Goal: Task Accomplishment & Management: Manage account settings

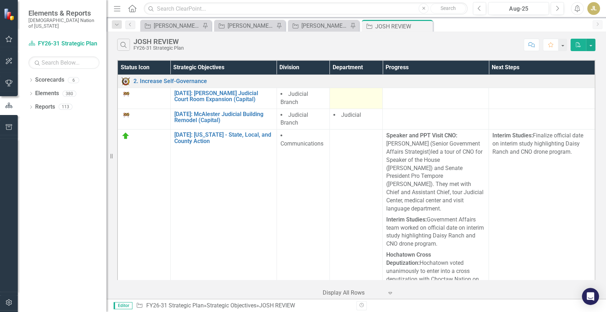
click at [351, 98] on div at bounding box center [355, 94] width 45 height 9
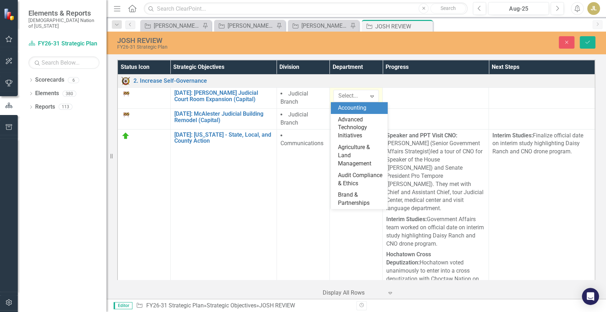
click at [351, 98] on div at bounding box center [351, 96] width 31 height 10
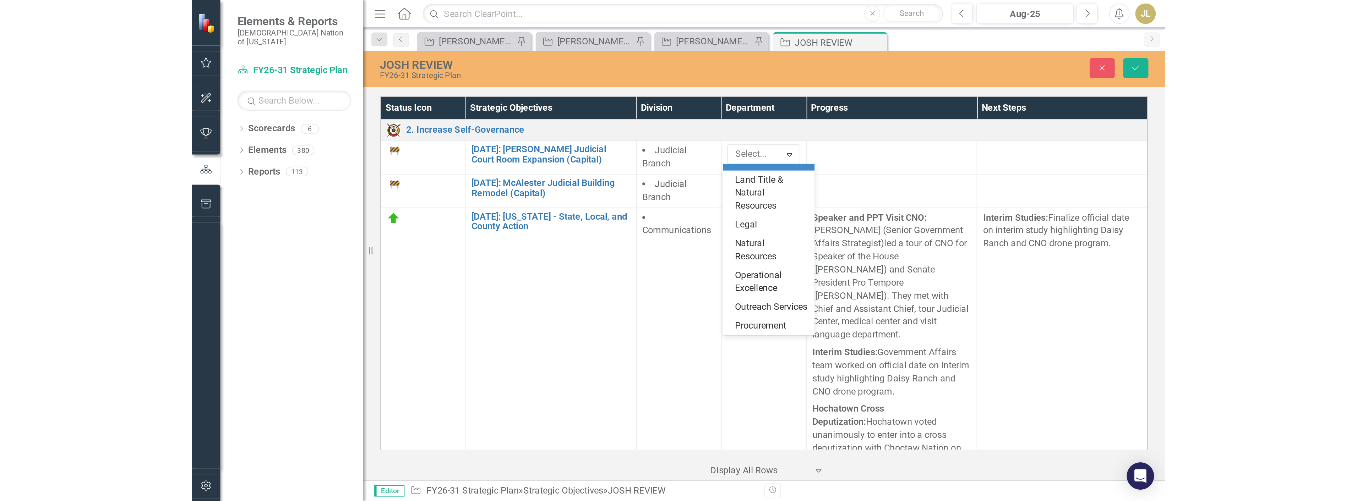
scroll to position [473, 0]
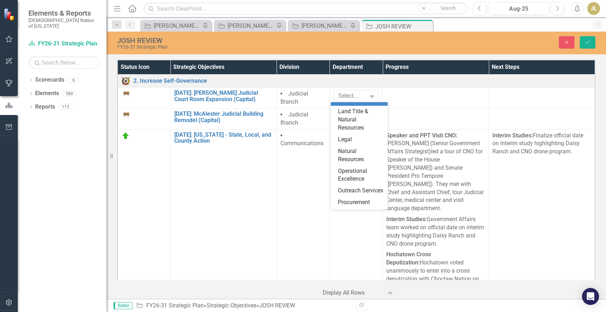
click at [355, 104] on div "Judicial" at bounding box center [360, 100] width 45 height 8
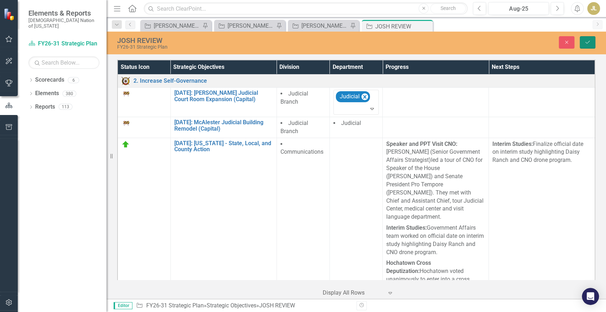
click at [590, 37] on button "Save" at bounding box center [588, 42] width 16 height 12
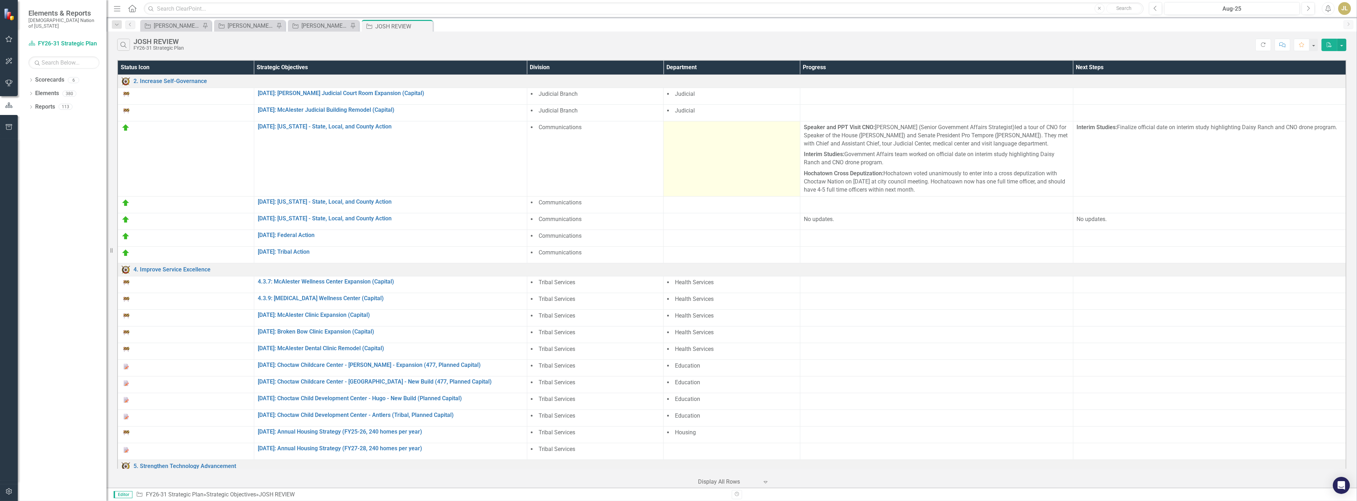
click at [606, 135] on td at bounding box center [732, 158] width 136 height 75
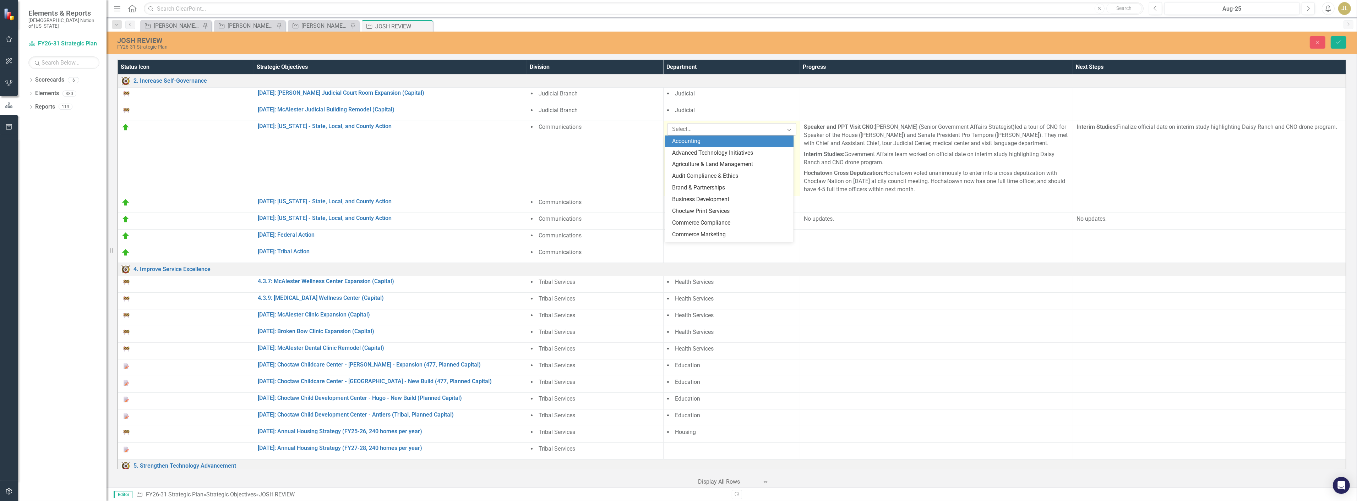
click at [606, 132] on div at bounding box center [726, 130] width 114 height 10
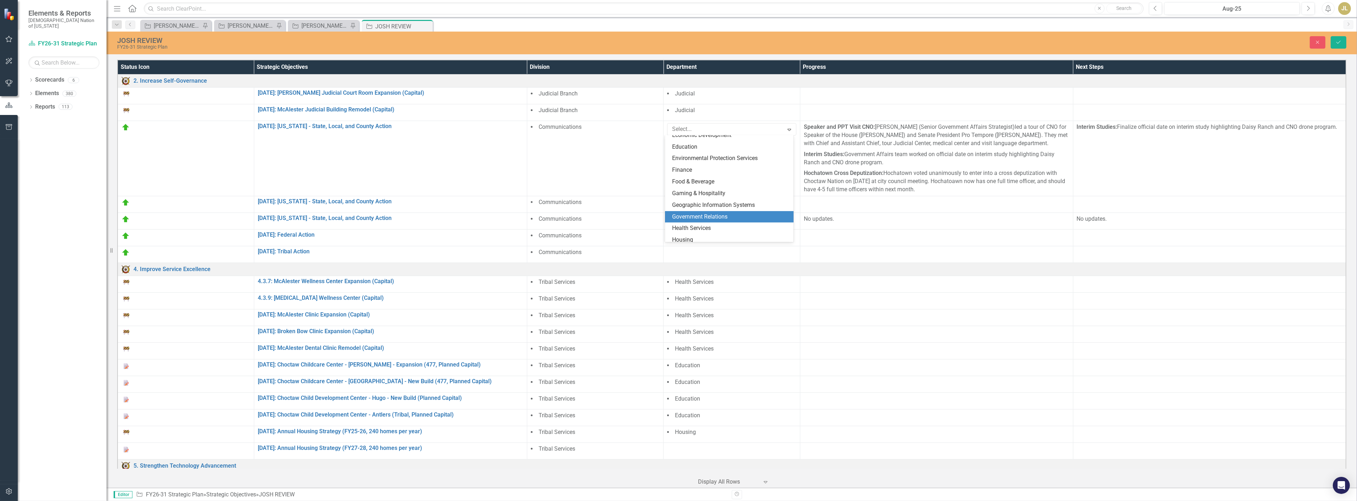
click at [606, 212] on div "Government Relations" at bounding box center [729, 217] width 129 height 12
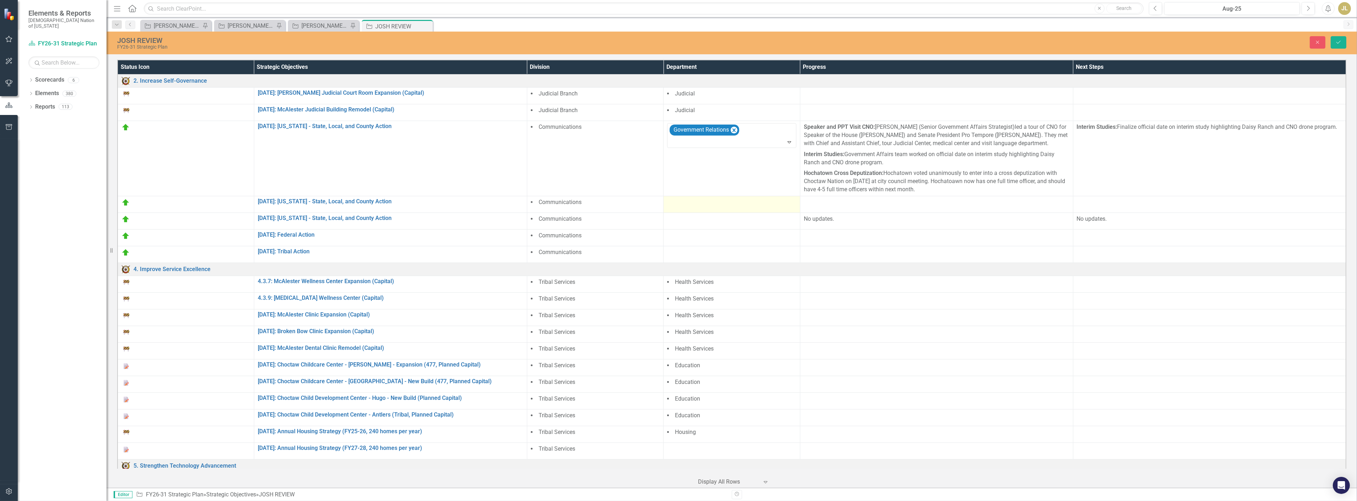
click at [606, 200] on div at bounding box center [731, 203] width 129 height 9
click at [606, 207] on div at bounding box center [726, 205] width 114 height 10
click at [606, 289] on div "Government Relations" at bounding box center [730, 292] width 117 height 8
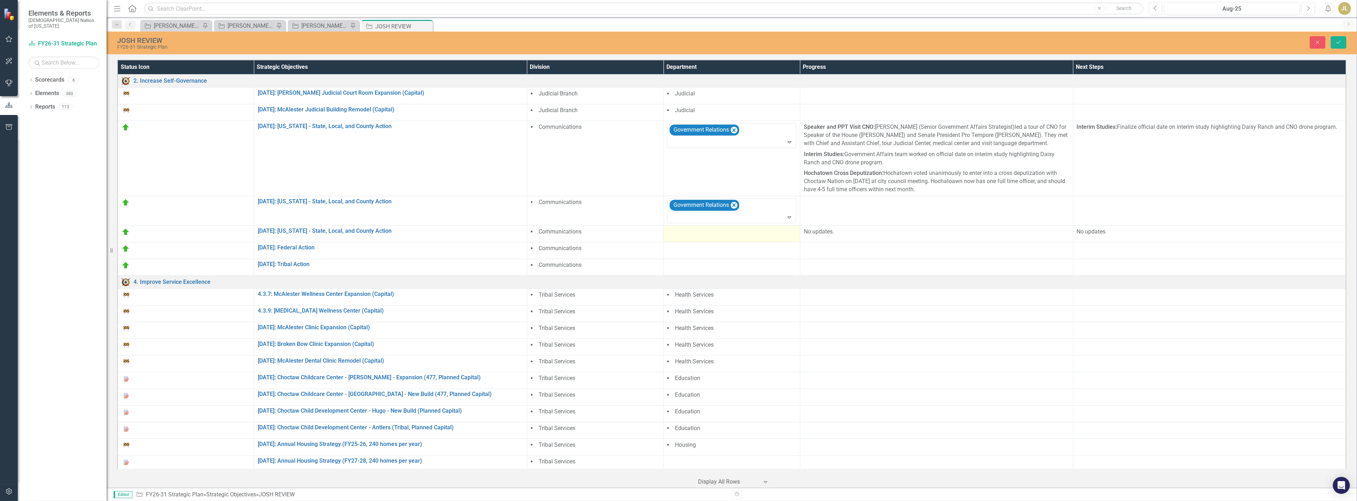
click at [606, 235] on div at bounding box center [731, 232] width 129 height 9
click at [606, 236] on div at bounding box center [726, 234] width 114 height 10
click at [606, 312] on div "Government Relations" at bounding box center [729, 322] width 129 height 12
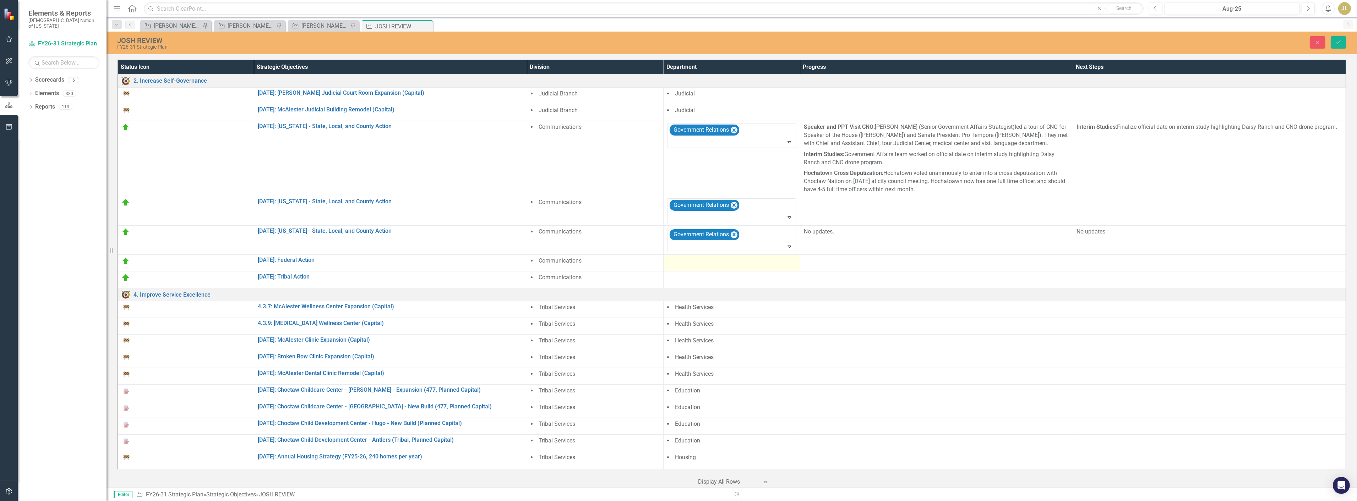
click at [606, 265] on div at bounding box center [731, 261] width 129 height 9
click at [606, 263] on div at bounding box center [726, 264] width 114 height 10
click at [606, 312] on div "Government Relations" at bounding box center [730, 351] width 117 height 8
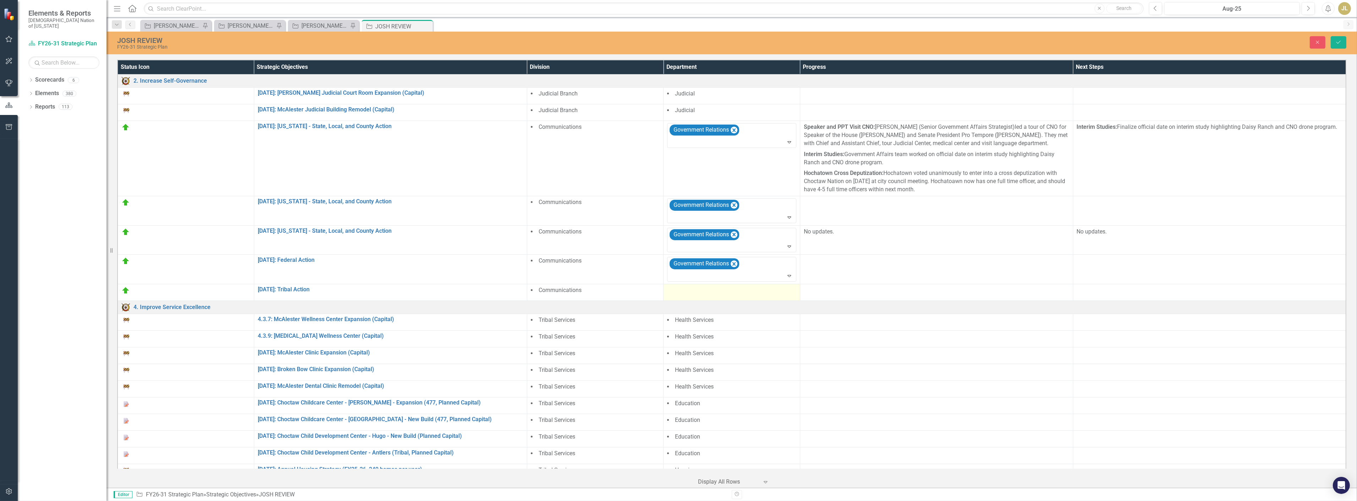
click at [606, 294] on div at bounding box center [731, 291] width 129 height 9
click at [606, 290] on div at bounding box center [726, 293] width 114 height 10
click at [606, 312] on div "Government Relations" at bounding box center [730, 380] width 117 height 8
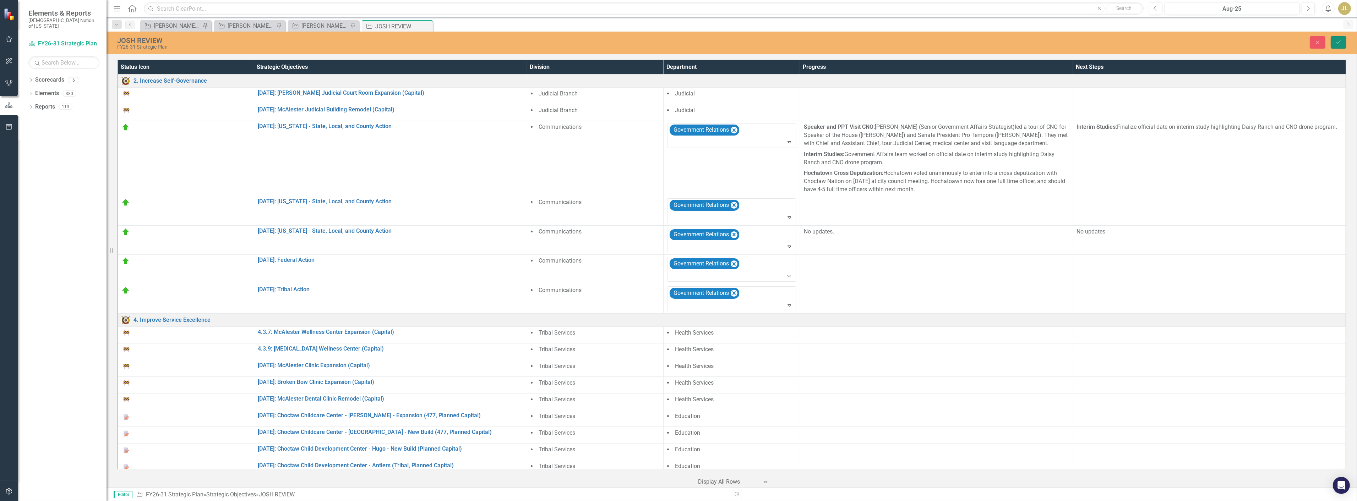
click at [606, 40] on button "Save" at bounding box center [1339, 42] width 16 height 12
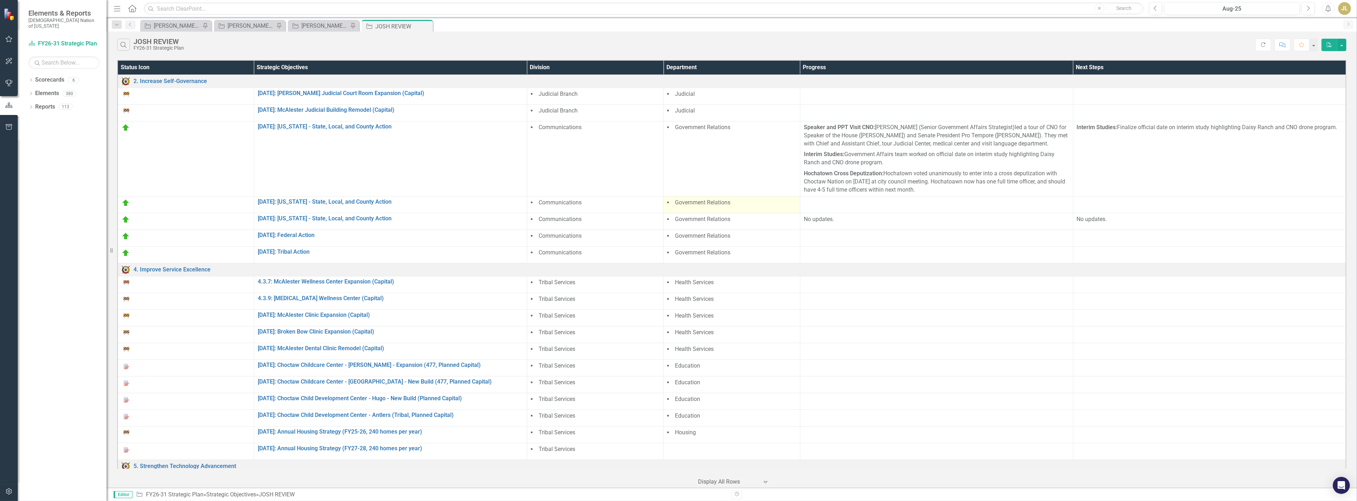
scroll to position [197, 0]
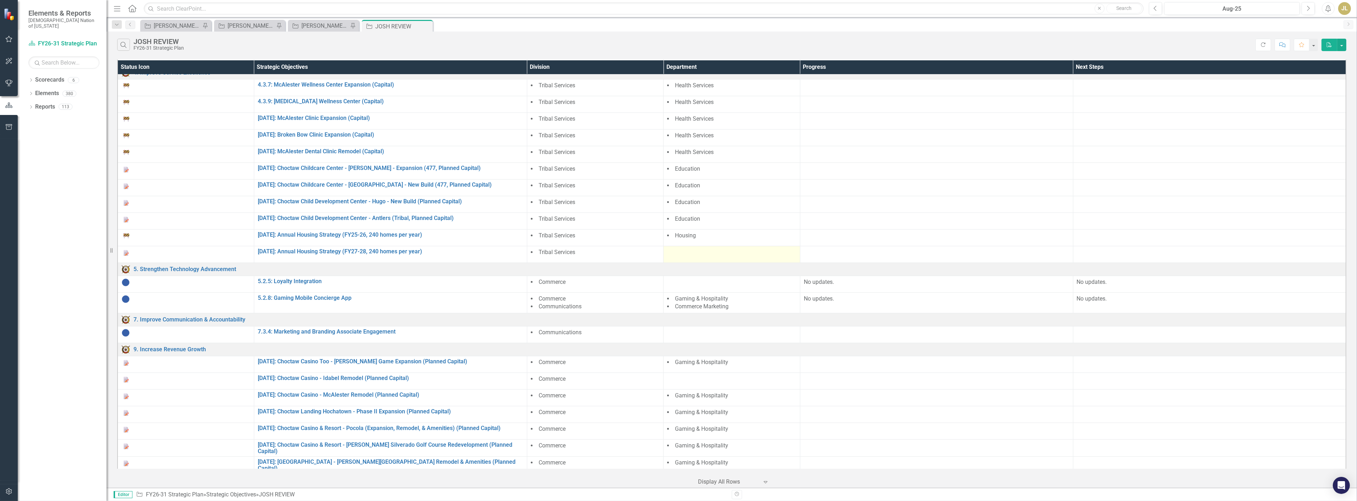
click at [606, 254] on div at bounding box center [731, 253] width 129 height 9
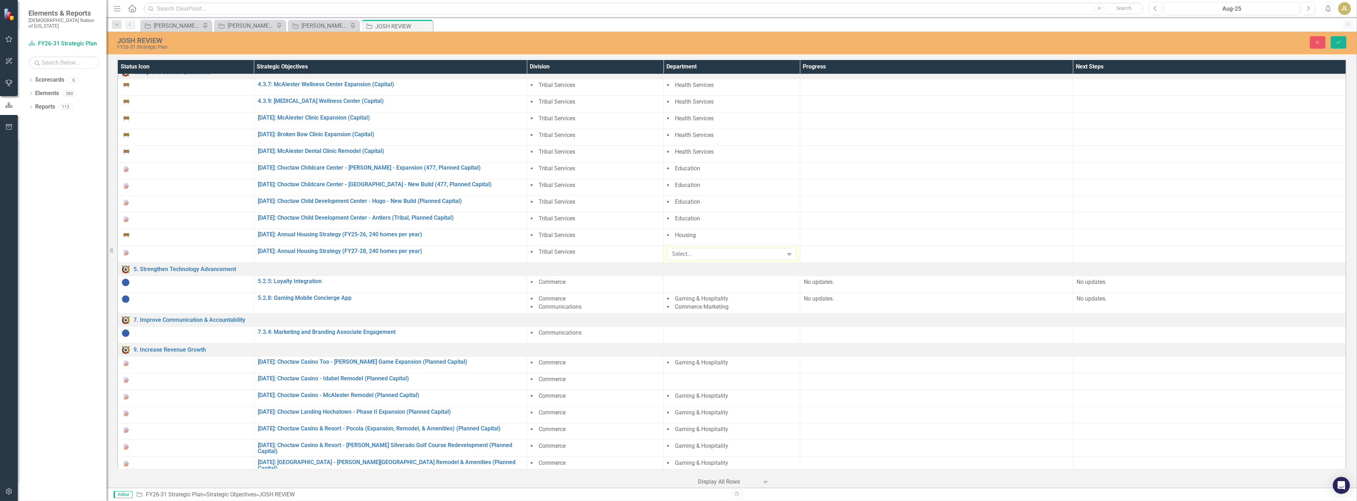
click at [606, 254] on div at bounding box center [726, 255] width 114 height 10
type input "hou"
click at [606, 265] on div "Hou sing" at bounding box center [730, 266] width 117 height 8
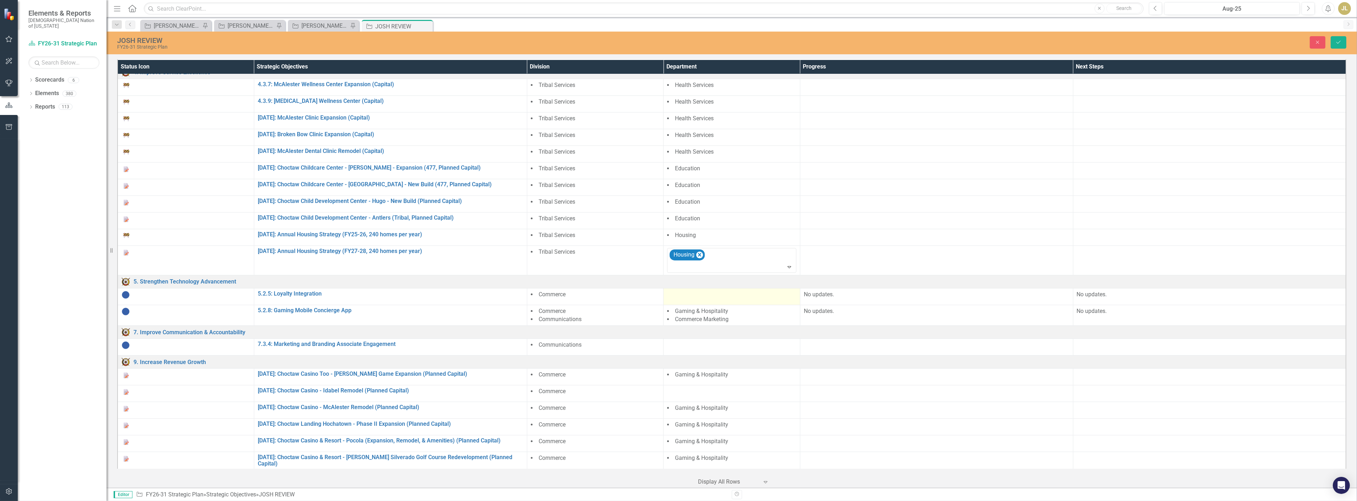
click at [606, 294] on div at bounding box center [731, 295] width 129 height 9
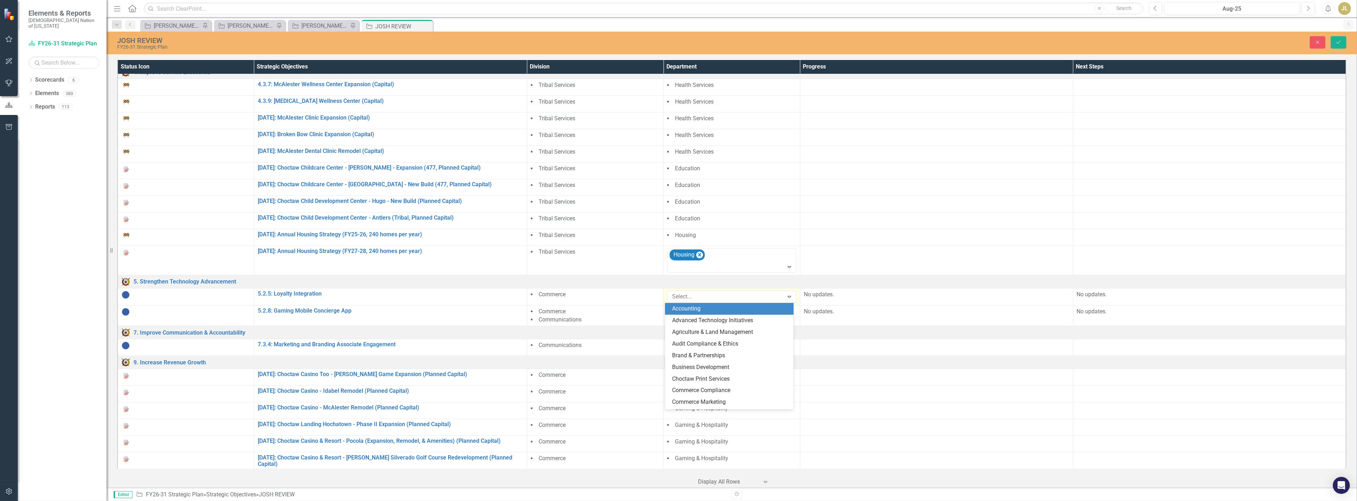
click at [606, 294] on div at bounding box center [726, 297] width 114 height 10
click at [606, 312] on div "Gaming & Hospitality" at bounding box center [730, 322] width 117 height 8
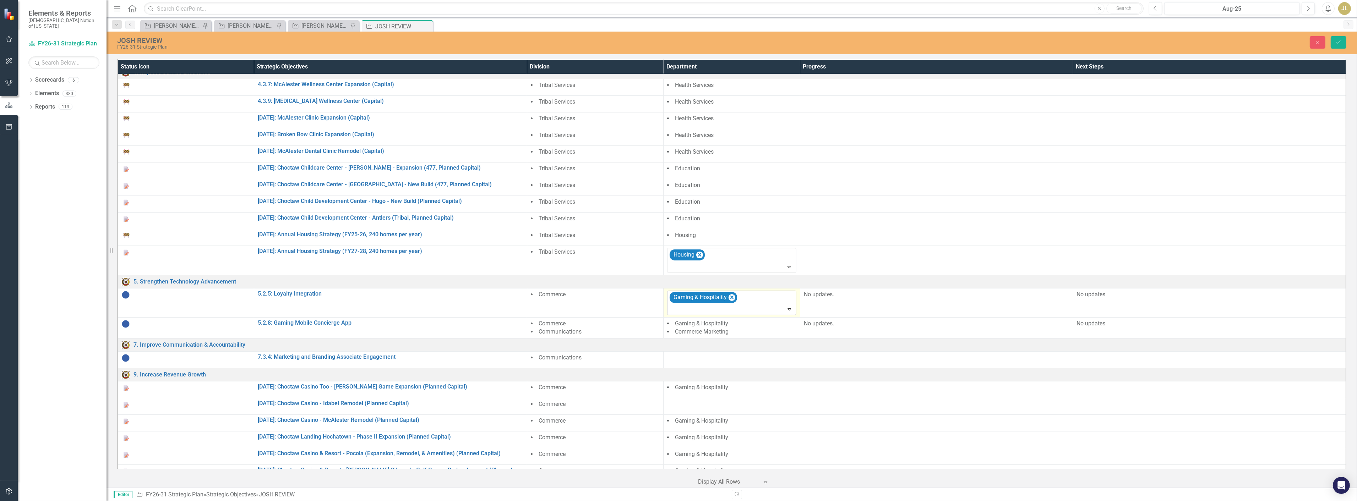
click at [606, 312] on div at bounding box center [732, 310] width 126 height 10
click at [606, 312] on div "Retail Operations" at bounding box center [730, 363] width 117 height 8
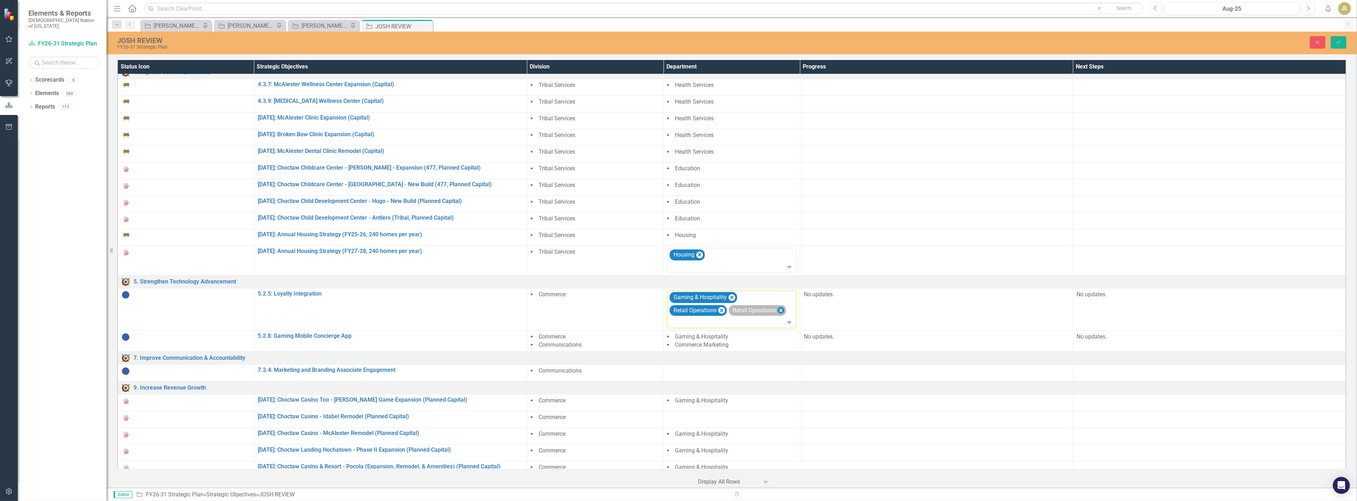
click at [606, 310] on icon "Remove Retail Operations" at bounding box center [781, 311] width 3 height 4
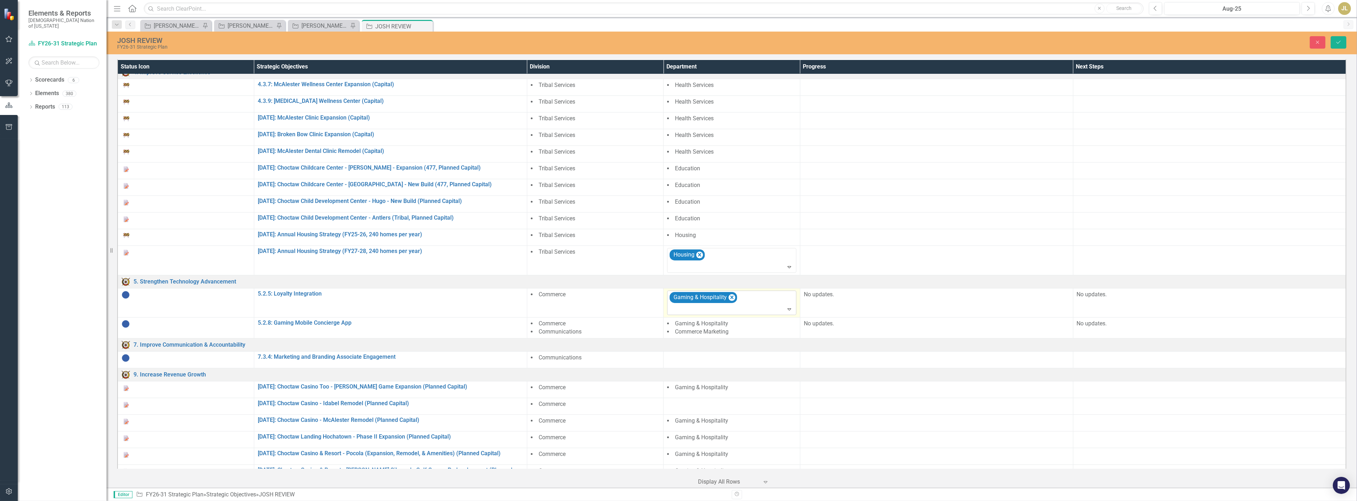
click at [606, 309] on icon at bounding box center [790, 310] width 4 height 2
click at [606, 312] on div "Retail Operations" at bounding box center [730, 403] width 117 height 8
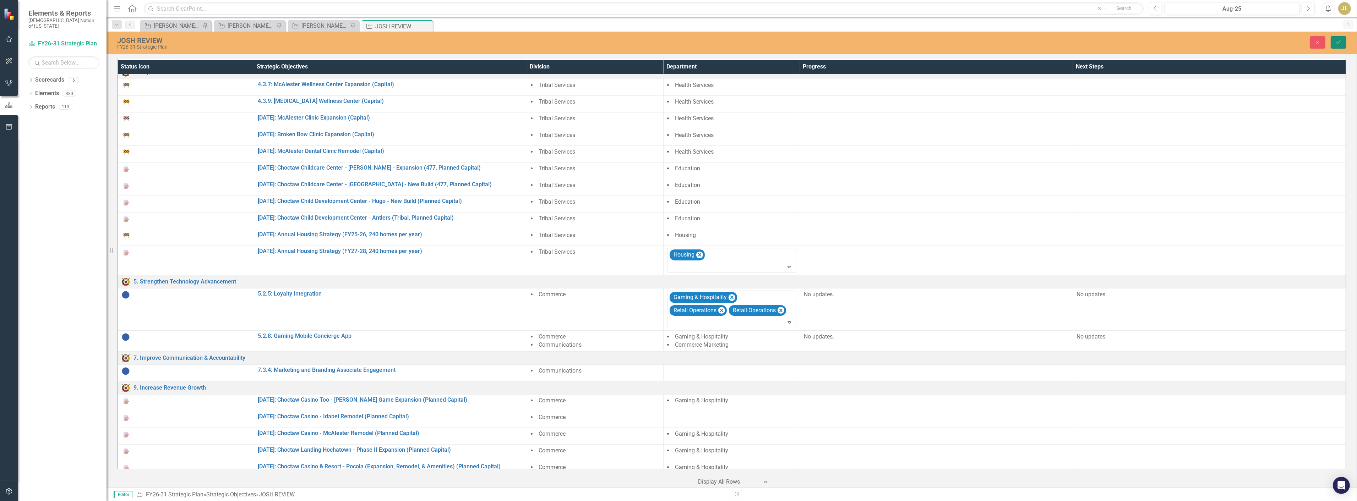
click at [606, 43] on button "Save" at bounding box center [1339, 42] width 16 height 12
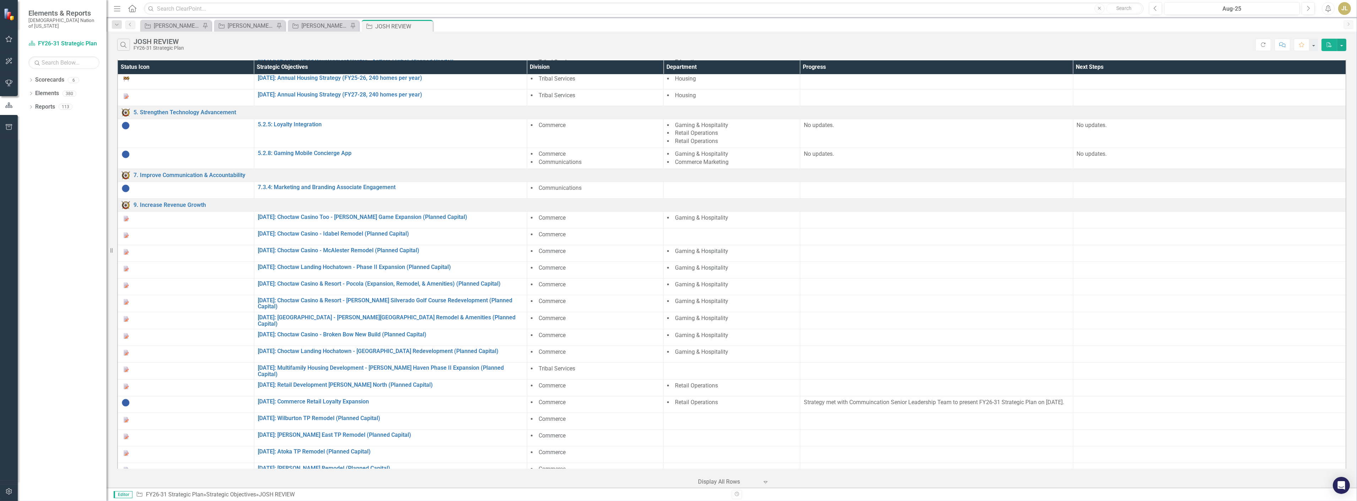
scroll to position [355, 0]
click at [606, 192] on div at bounding box center [731, 187] width 129 height 9
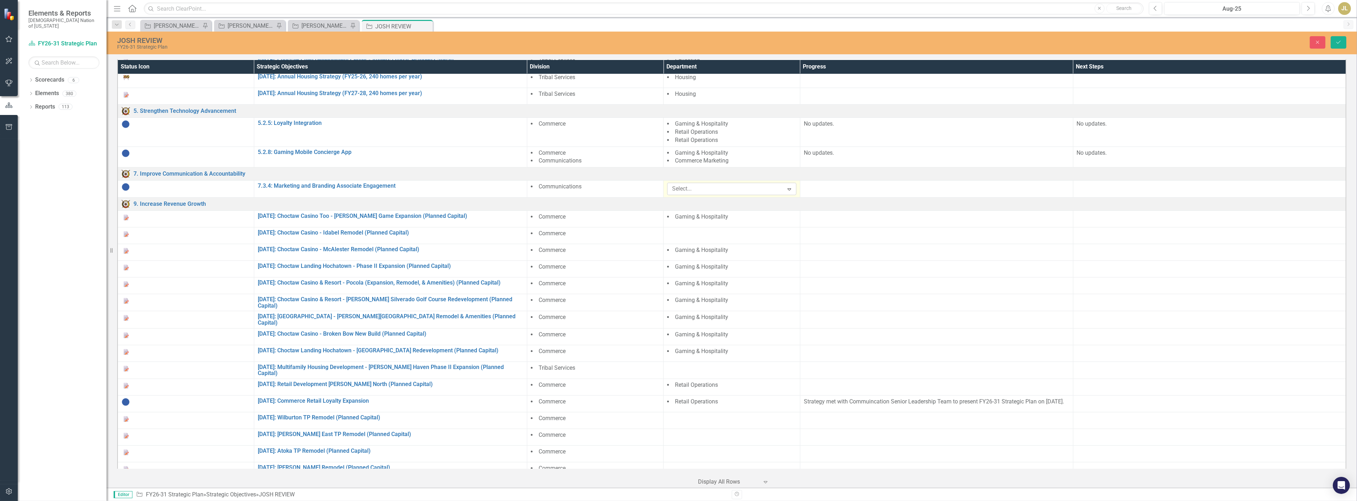
click at [606, 192] on div at bounding box center [726, 189] width 114 height 10
click at [606, 277] on div "Communications" at bounding box center [729, 273] width 129 height 12
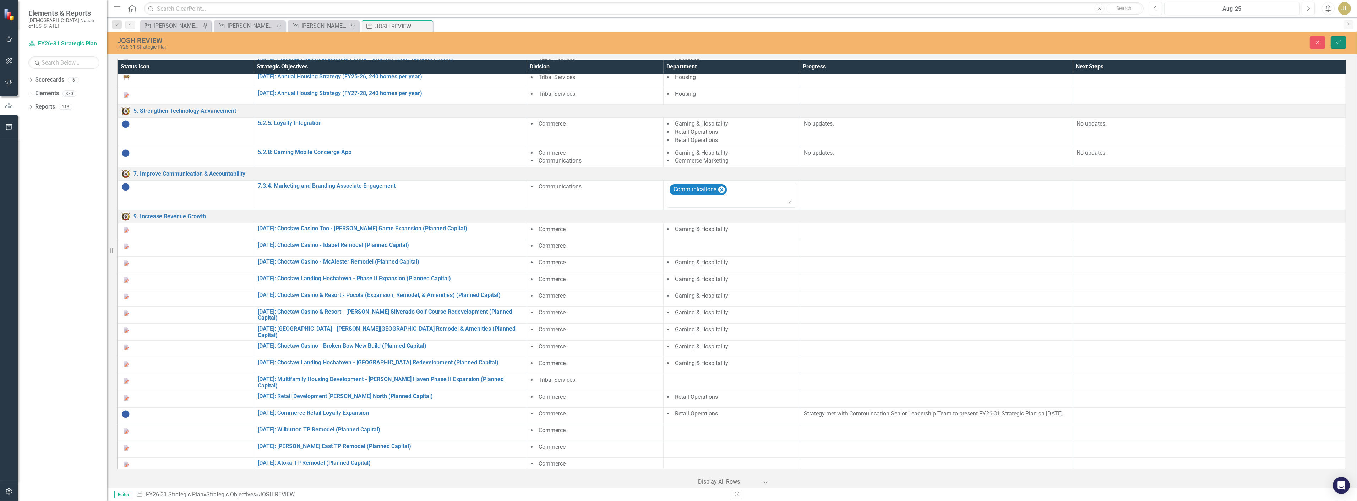
click at [606, 42] on button "Save" at bounding box center [1339, 42] width 16 height 12
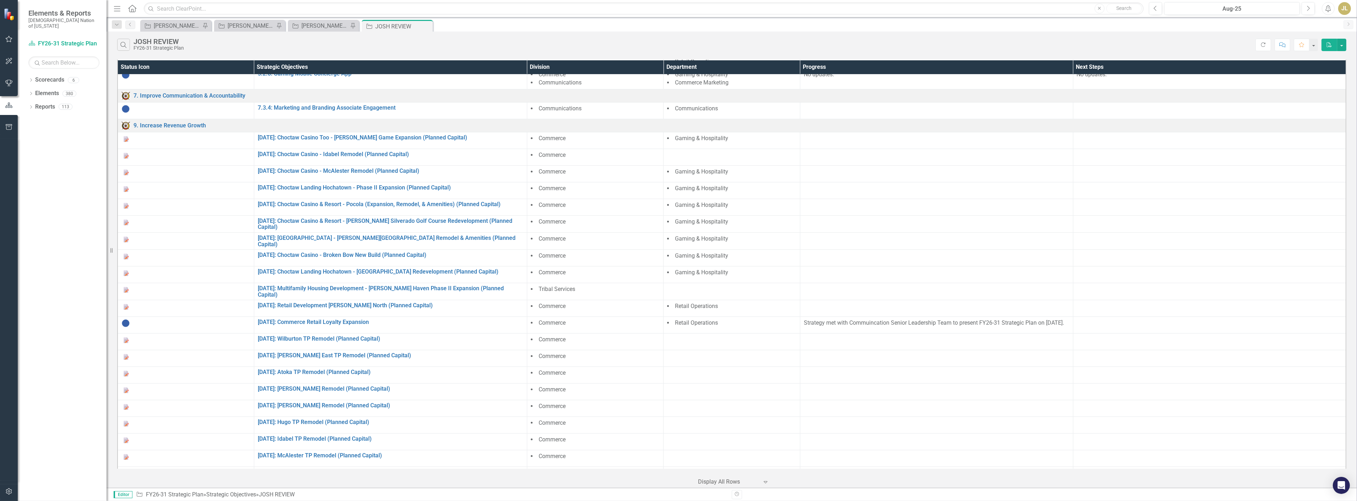
scroll to position [434, 0]
click at [606, 294] on div at bounding box center [731, 289] width 129 height 9
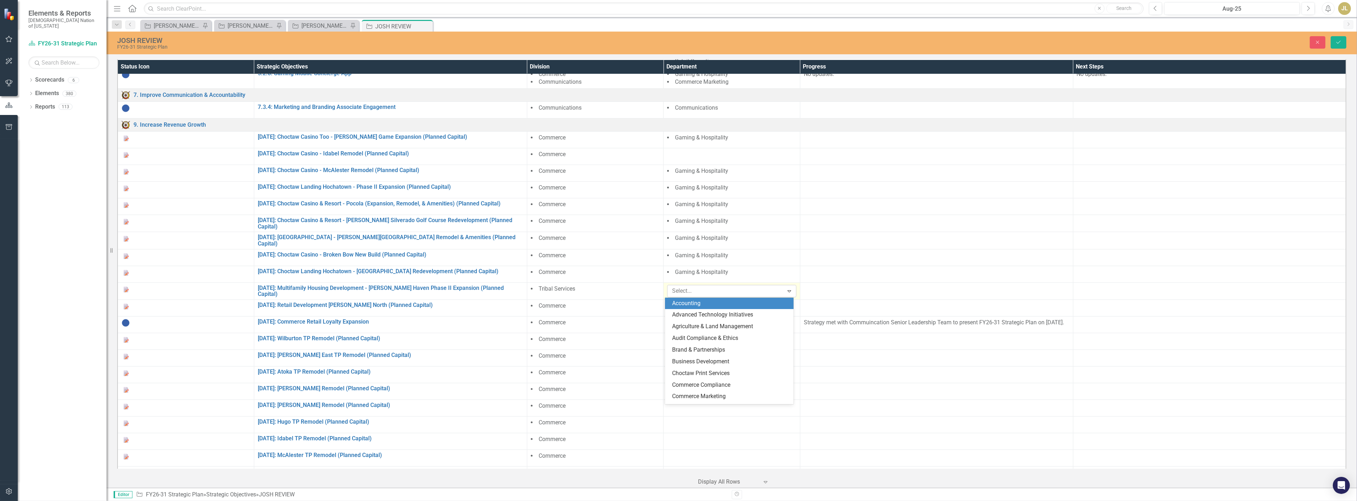
click at [606, 290] on div at bounding box center [726, 292] width 114 height 10
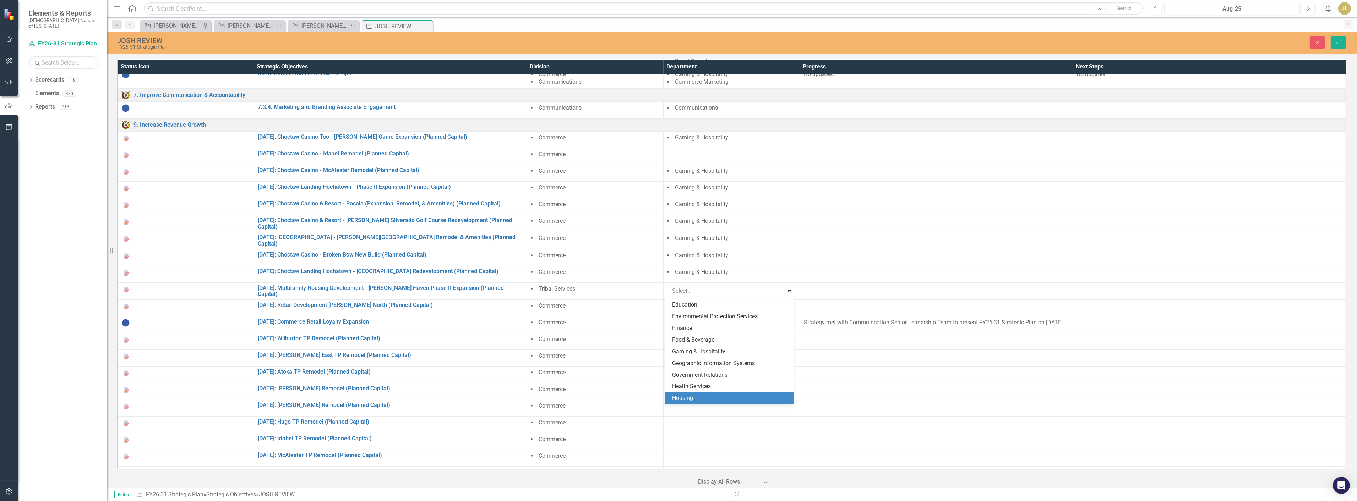
click at [606, 312] on div "Housing" at bounding box center [730, 399] width 117 height 8
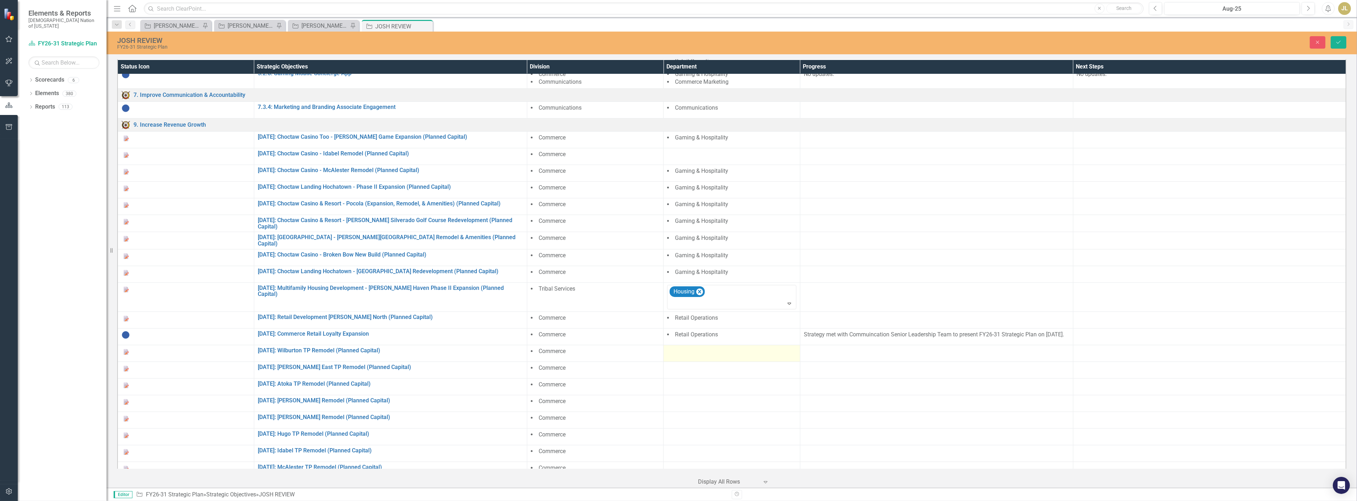
click at [606, 312] on div at bounding box center [731, 352] width 129 height 9
click at [606, 312] on div at bounding box center [726, 354] width 114 height 10
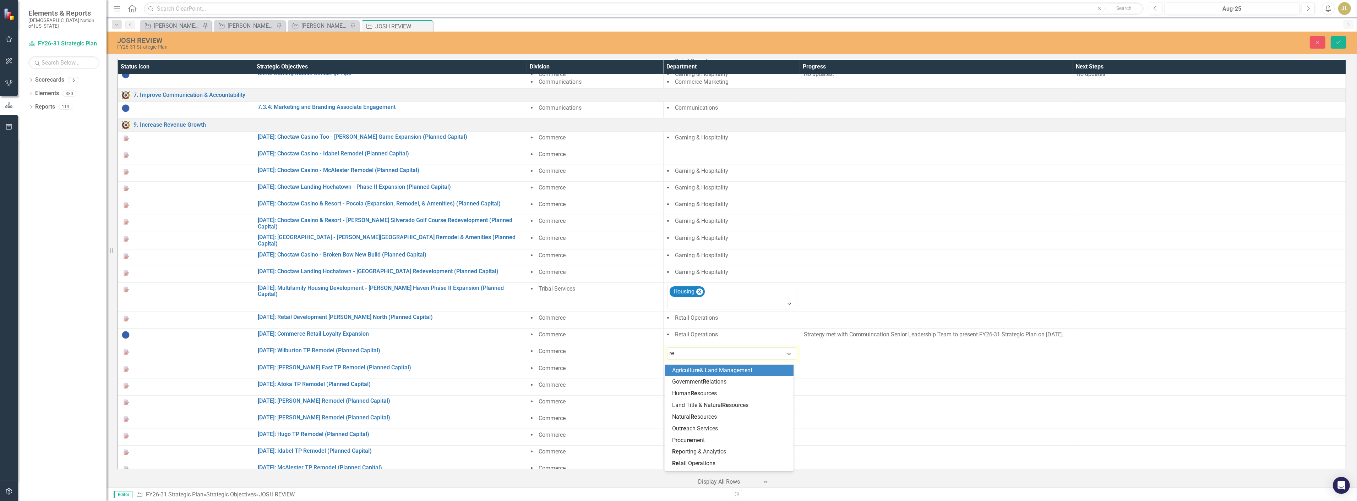
type input "ret"
click at [606, 312] on span "Ret ail Operations" at bounding box center [693, 370] width 43 height 7
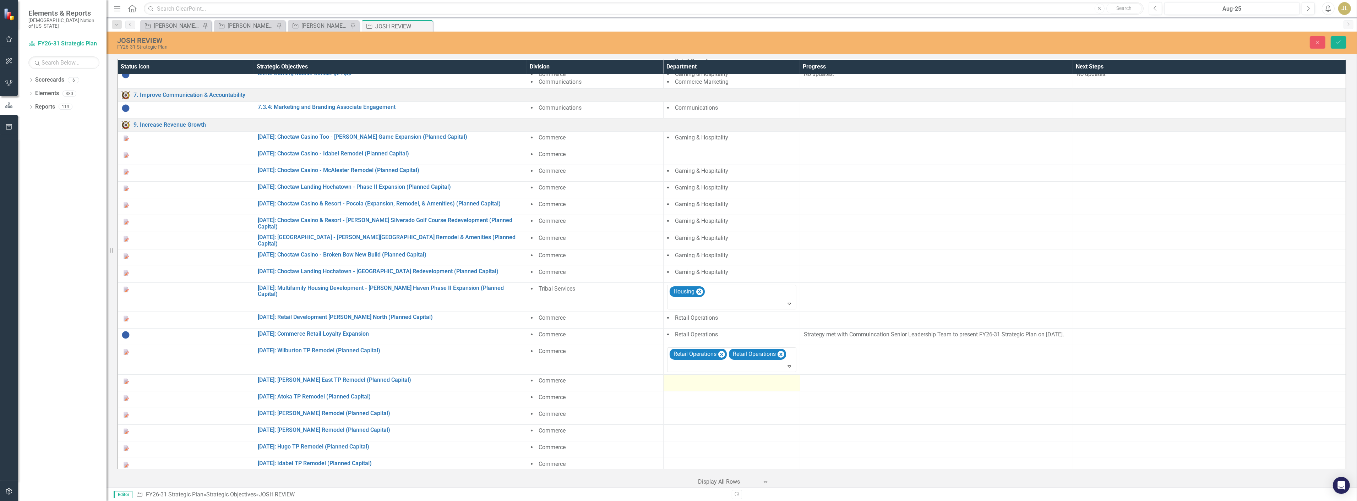
click at [606, 312] on div at bounding box center [731, 381] width 129 height 9
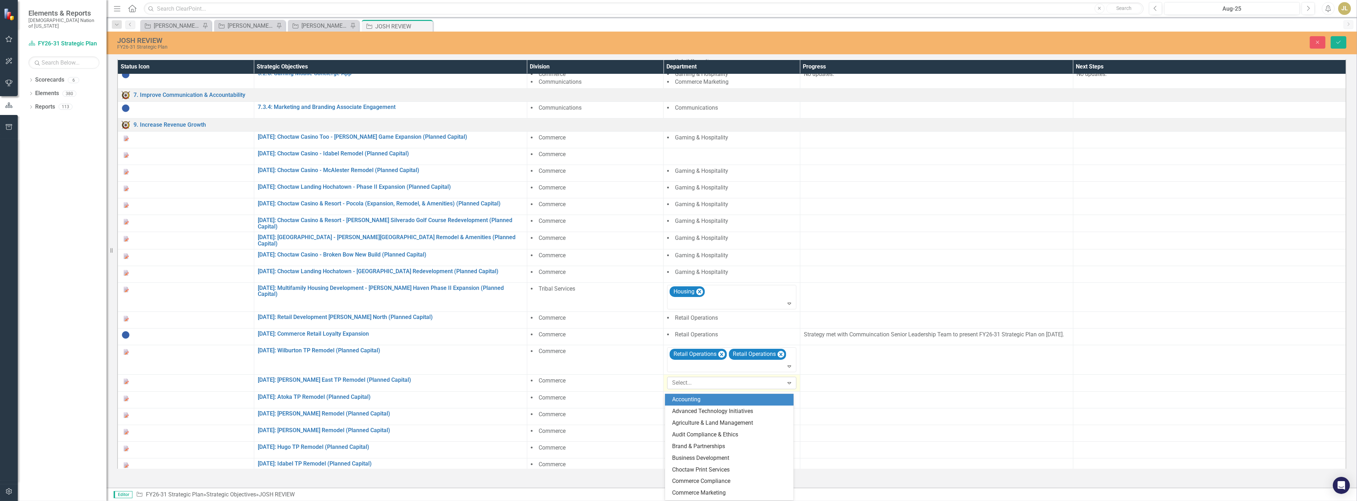
click at [606, 312] on div at bounding box center [726, 384] width 114 height 10
click at [606, 312] on icon "Remove Retail Operations" at bounding box center [721, 354] width 7 height 9
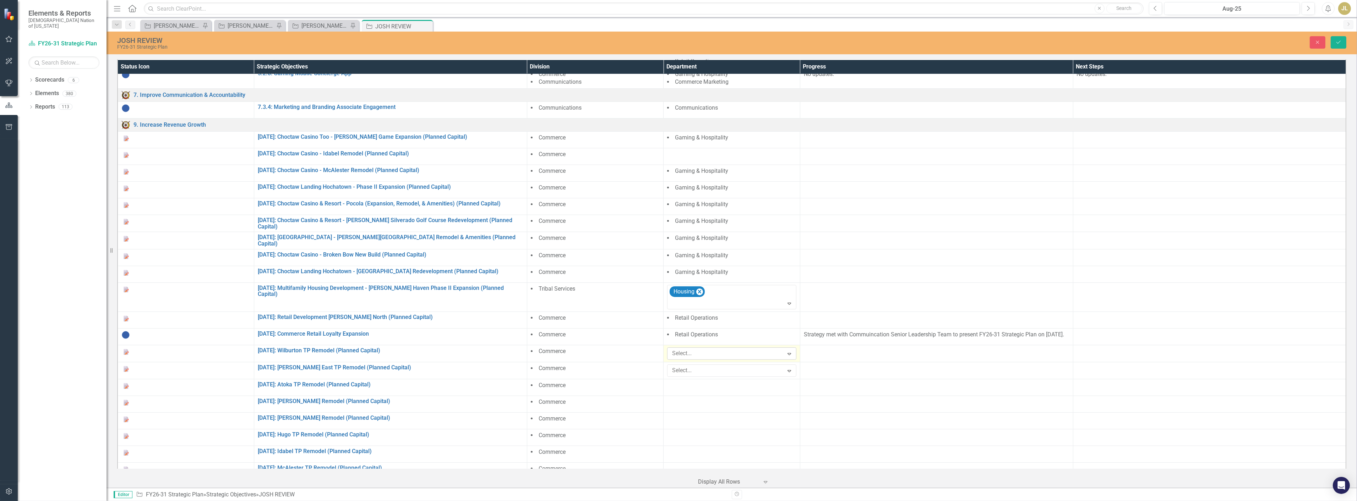
click at [606, 312] on div at bounding box center [726, 354] width 114 height 10
type input "[PERSON_NAME]"
click at [606, 312] on span "[PERSON_NAME] il Operations" at bounding box center [709, 382] width 75 height 7
click at [606, 312] on icon "Remove Retail Operations" at bounding box center [781, 354] width 7 height 9
type input "[PERSON_NAME]"
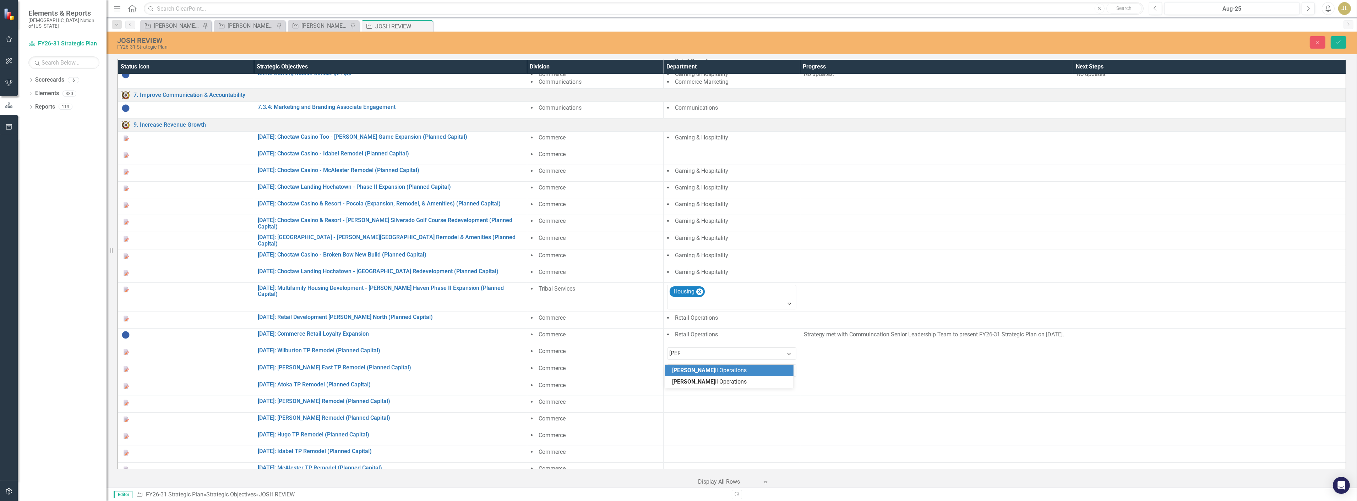
click at [606, 312] on div "[PERSON_NAME] il Operations" at bounding box center [730, 371] width 117 height 8
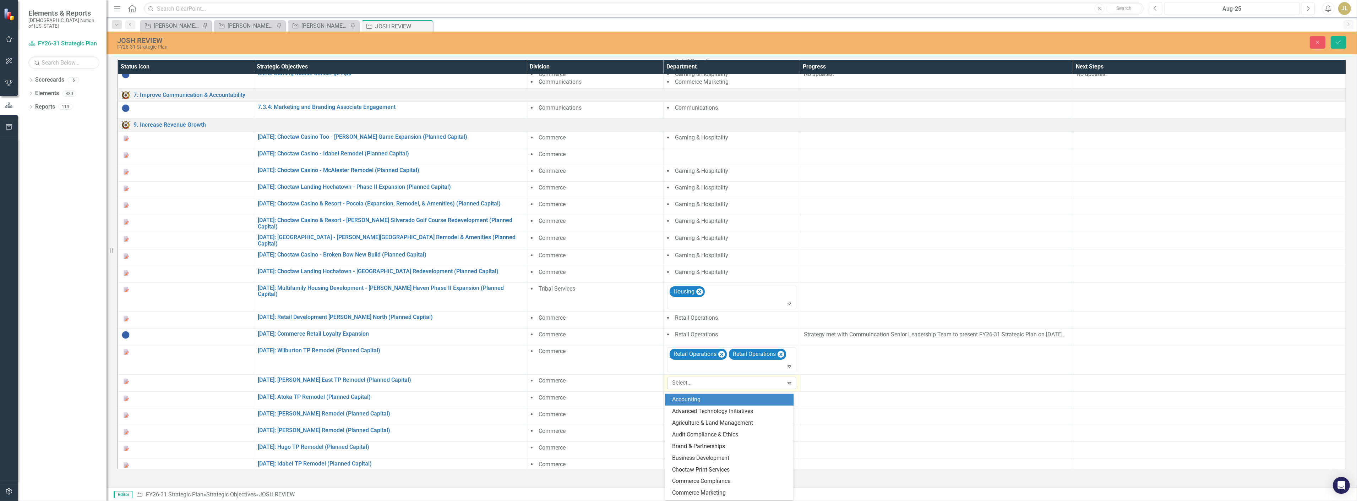
click at [606, 312] on div at bounding box center [726, 384] width 114 height 10
type input "[PERSON_NAME]"
click at [606, 312] on span "[PERSON_NAME] il Operations" at bounding box center [709, 399] width 75 height 7
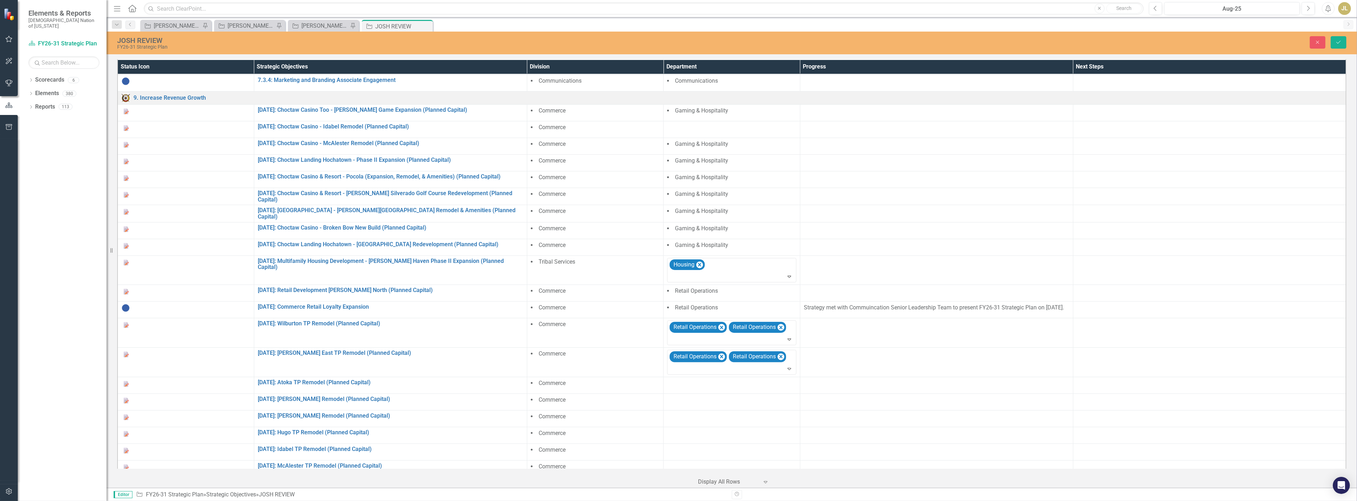
scroll to position [473, 0]
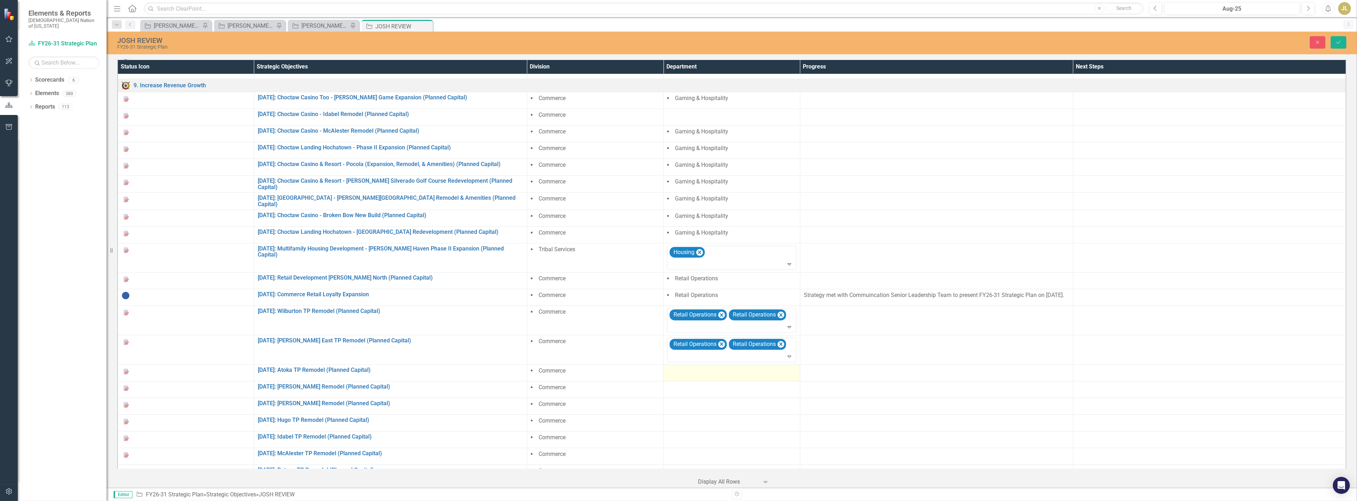
click at [606, 312] on div at bounding box center [731, 371] width 129 height 9
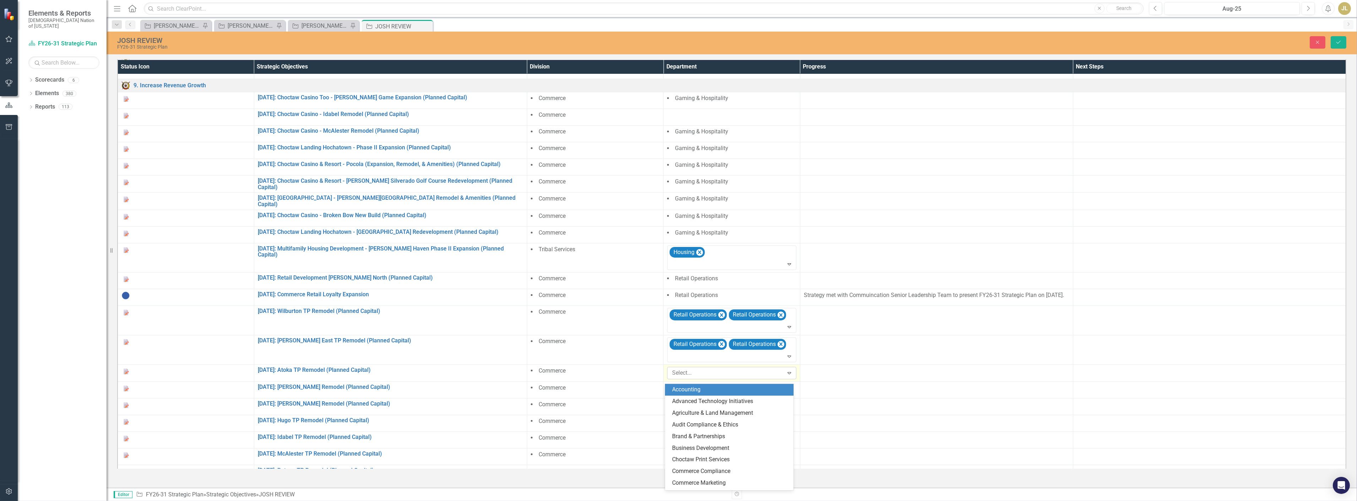
click at [606, 312] on div at bounding box center [726, 374] width 114 height 10
type input "ret"
click at [606, 312] on span "Ret ail Operations" at bounding box center [693, 389] width 43 height 7
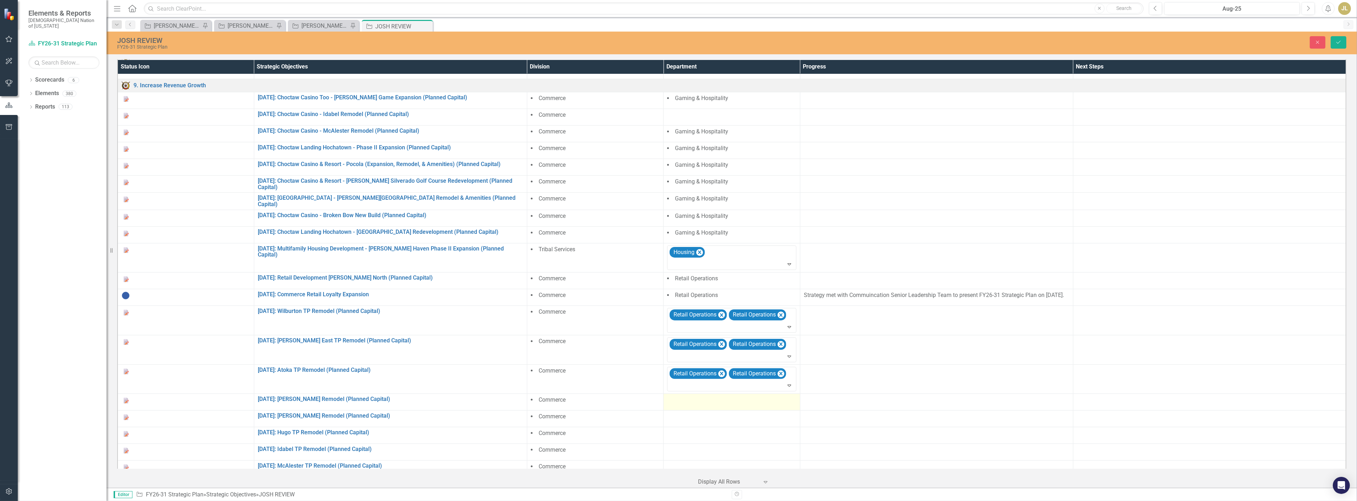
click at [606, 312] on td at bounding box center [732, 402] width 136 height 17
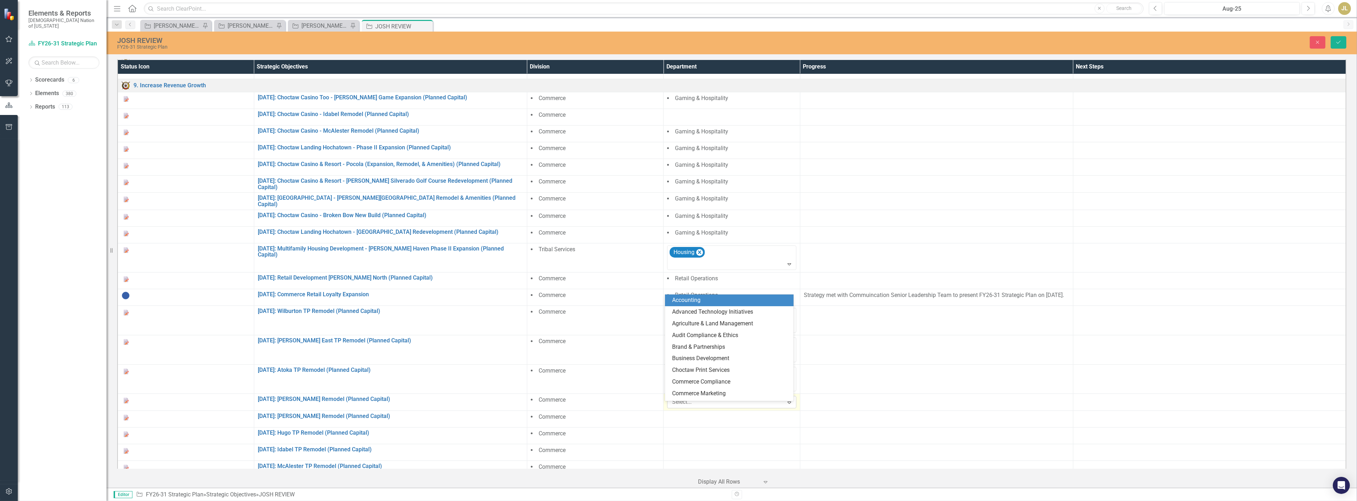
click at [606, 312] on div at bounding box center [726, 403] width 114 height 10
type input "[PERSON_NAME]"
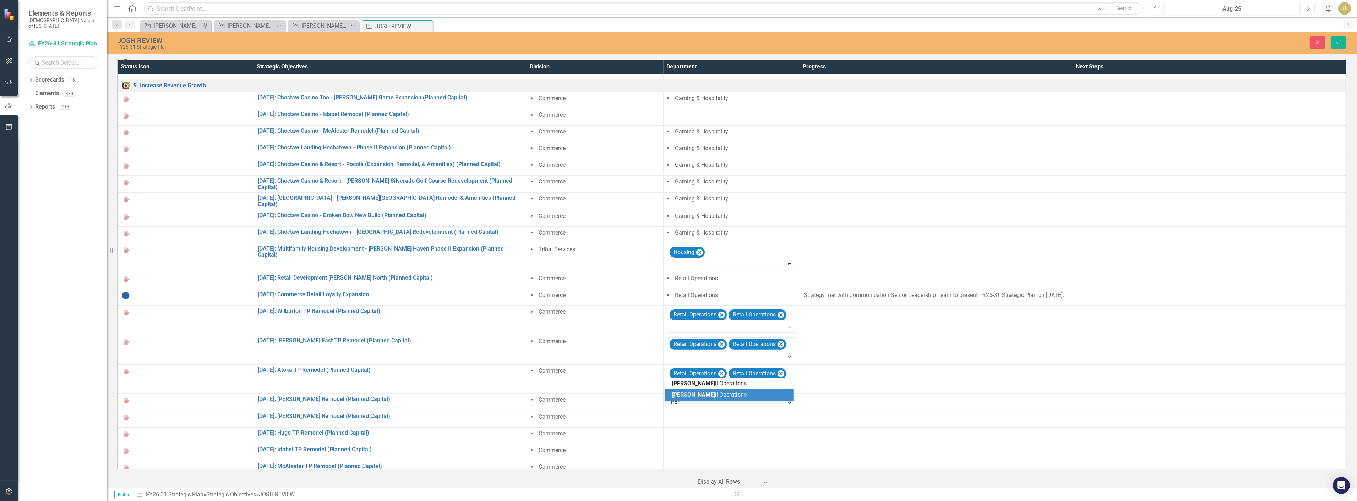
click at [606, 312] on span "[PERSON_NAME] il Operations" at bounding box center [709, 395] width 75 height 7
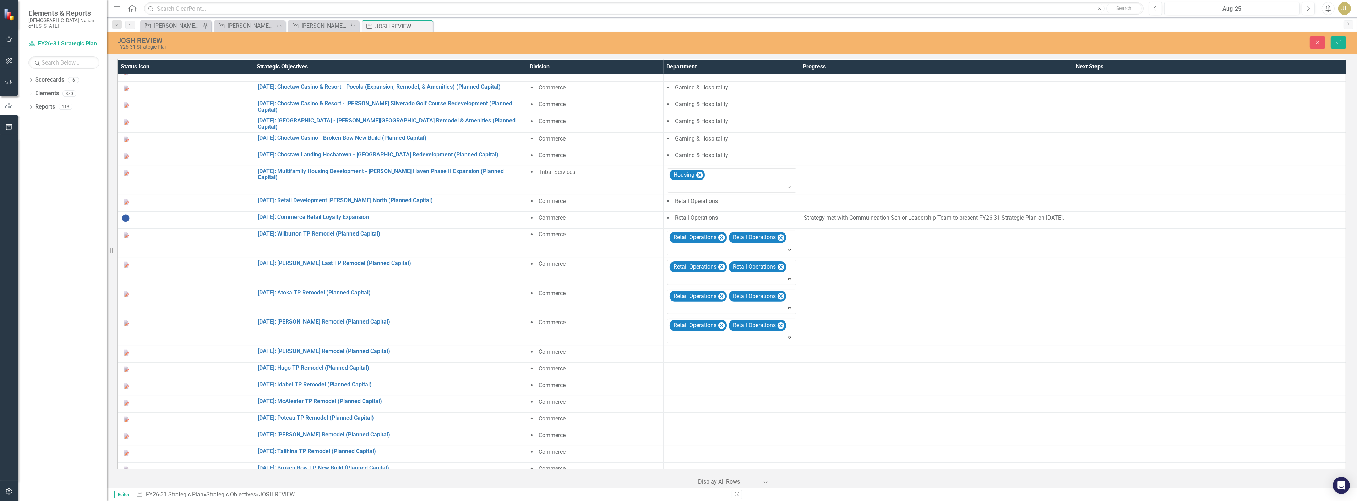
scroll to position [552, 0]
click at [606, 312] on div at bounding box center [731, 351] width 129 height 9
click at [606, 312] on div at bounding box center [726, 353] width 114 height 10
type input "[PERSON_NAME]"
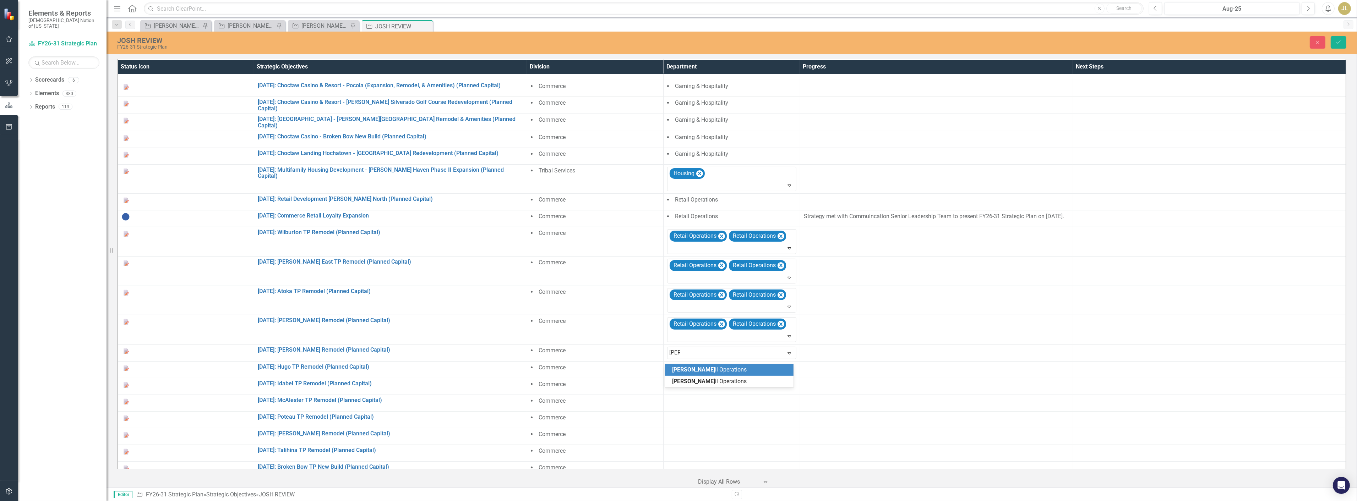
click at [606, 312] on span "[PERSON_NAME] il Operations" at bounding box center [709, 370] width 75 height 7
click at [606, 312] on div at bounding box center [731, 380] width 129 height 9
click at [606, 312] on td "Select... Expand" at bounding box center [732, 382] width 136 height 17
click at [606, 312] on div at bounding box center [726, 383] width 114 height 10
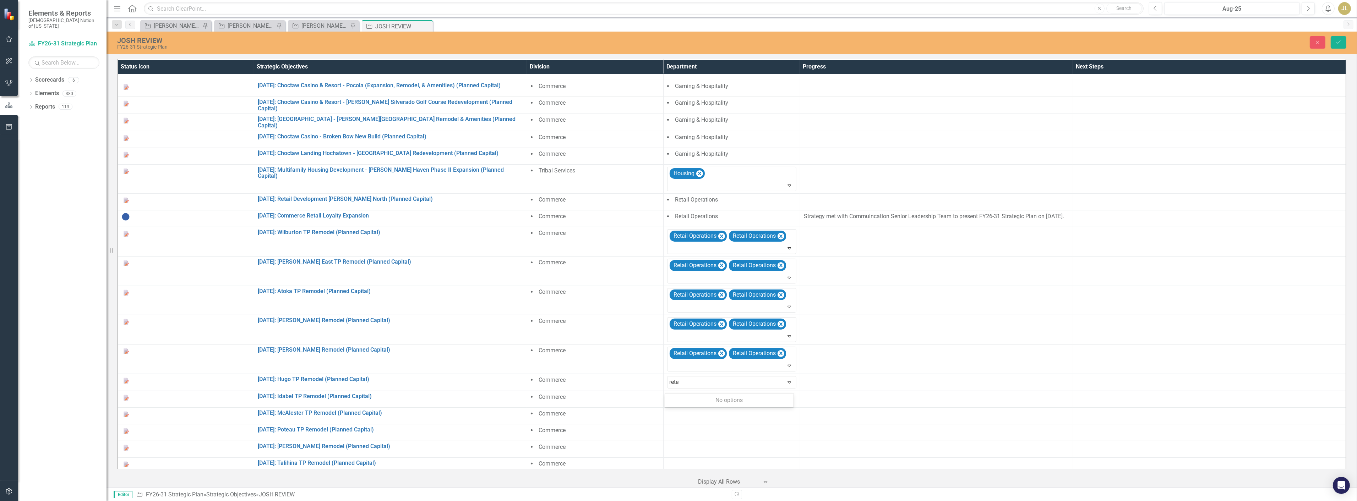
type input "ret"
click at [606, 312] on span "Ret ail Operations" at bounding box center [693, 411] width 43 height 7
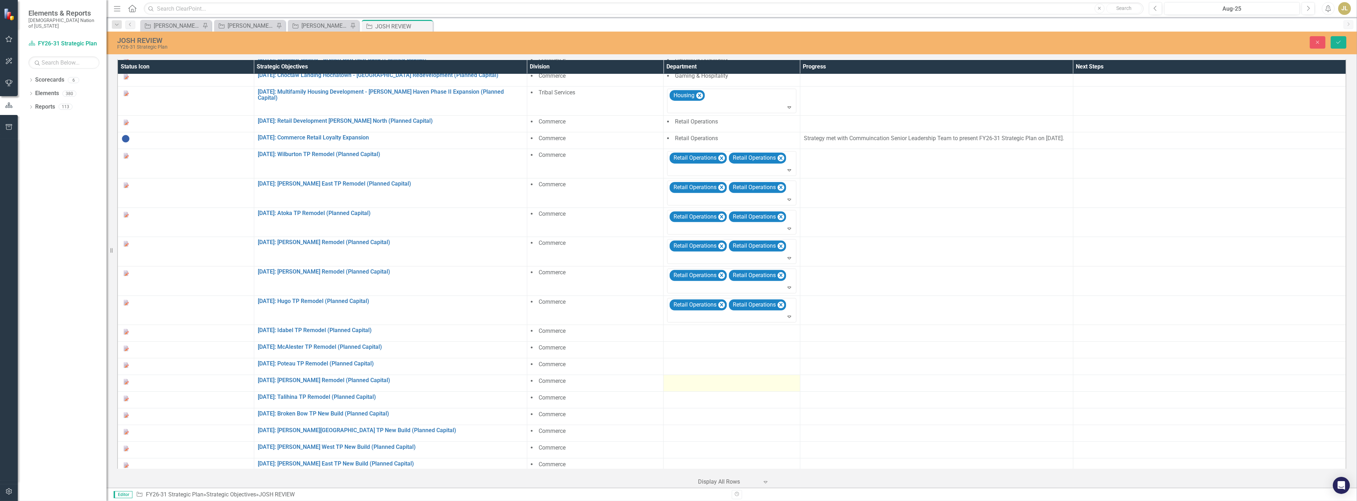
scroll to position [631, 0]
click at [606, 312] on td at bounding box center [732, 333] width 136 height 17
click at [606, 312] on div at bounding box center [726, 333] width 114 height 10
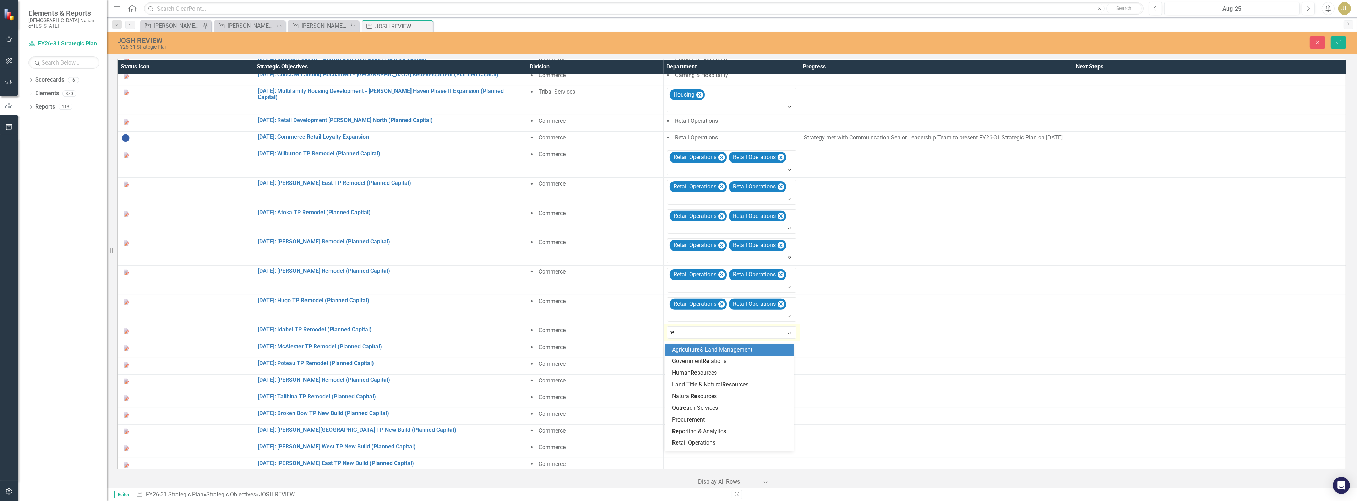
type input "ret"
click at [606, 312] on span "Ret ail Operations" at bounding box center [693, 350] width 43 height 7
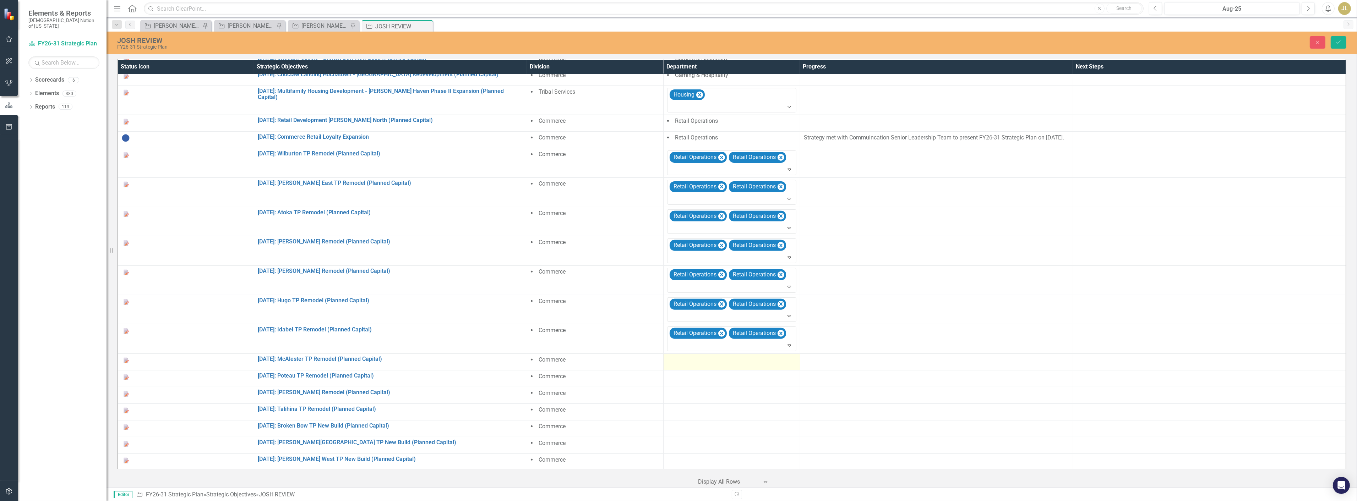
click at [606, 312] on div at bounding box center [731, 360] width 129 height 9
click at [606, 312] on div at bounding box center [726, 363] width 114 height 10
type input "[PERSON_NAME]"
click at [606, 312] on span "[PERSON_NAME] il Operations" at bounding box center [709, 390] width 75 height 7
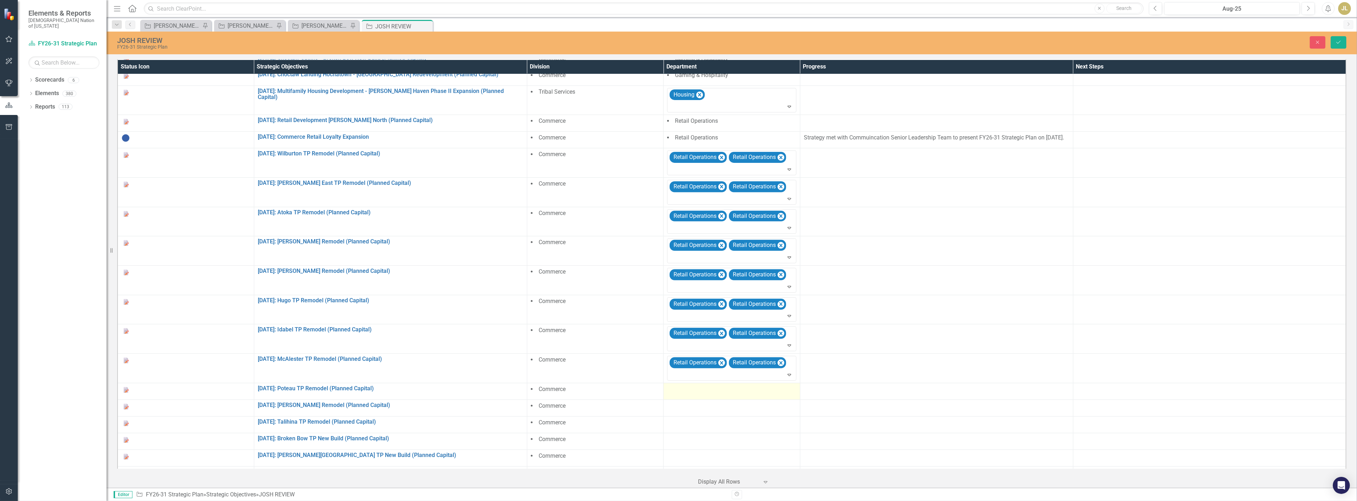
click at [606, 312] on div at bounding box center [731, 390] width 129 height 9
click at [606, 312] on div at bounding box center [726, 392] width 114 height 10
type input "[PERSON_NAME]"
click at [606, 312] on div at bounding box center [726, 392] width 114 height 10
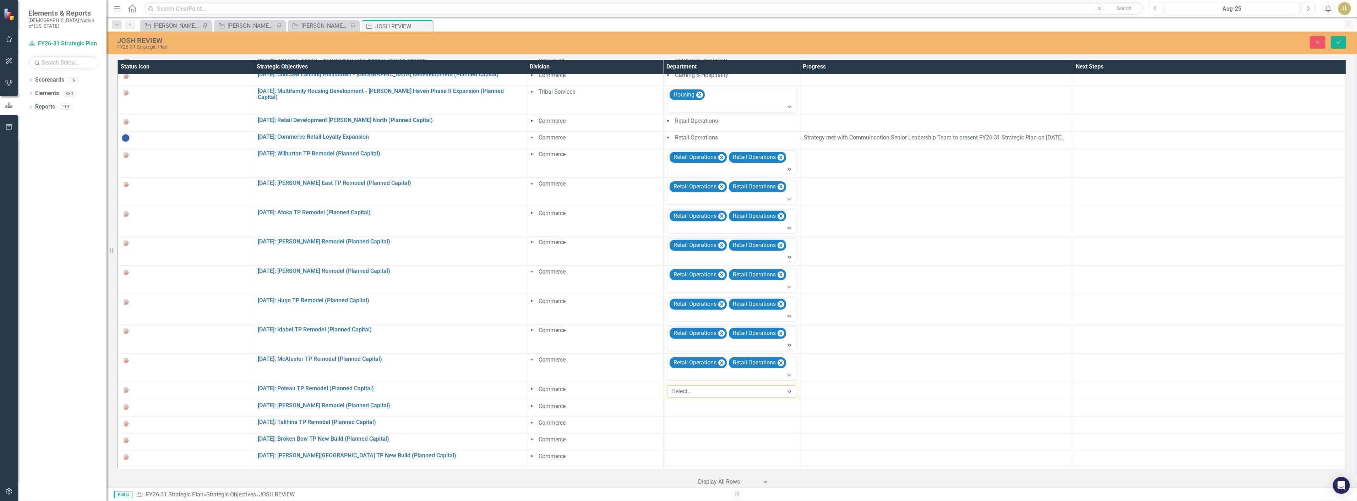
click at [606, 312] on div at bounding box center [726, 392] width 114 height 10
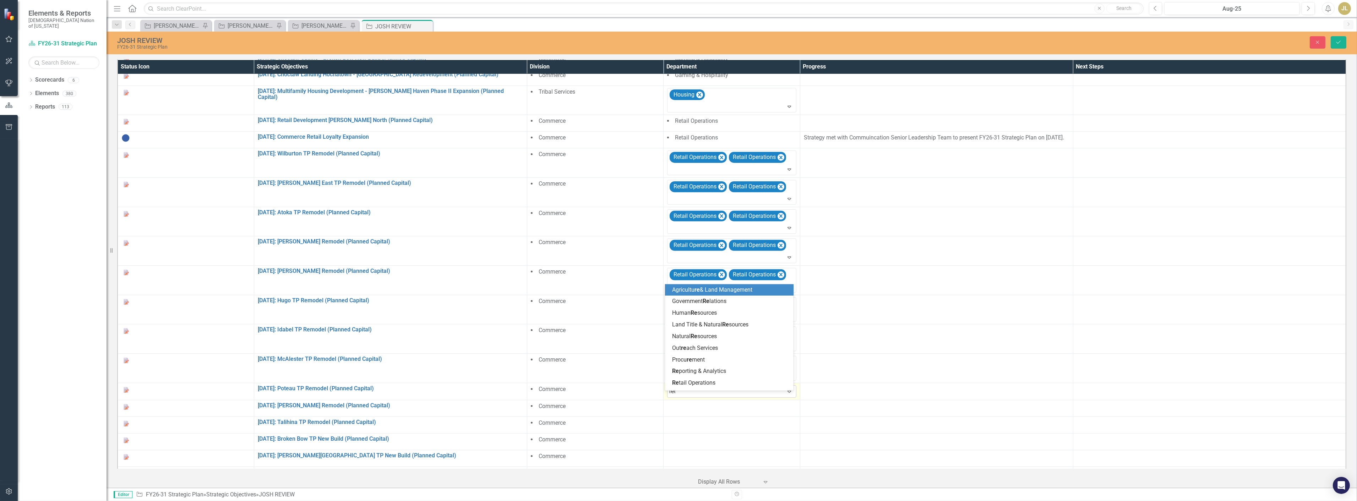
type input "[PERSON_NAME]"
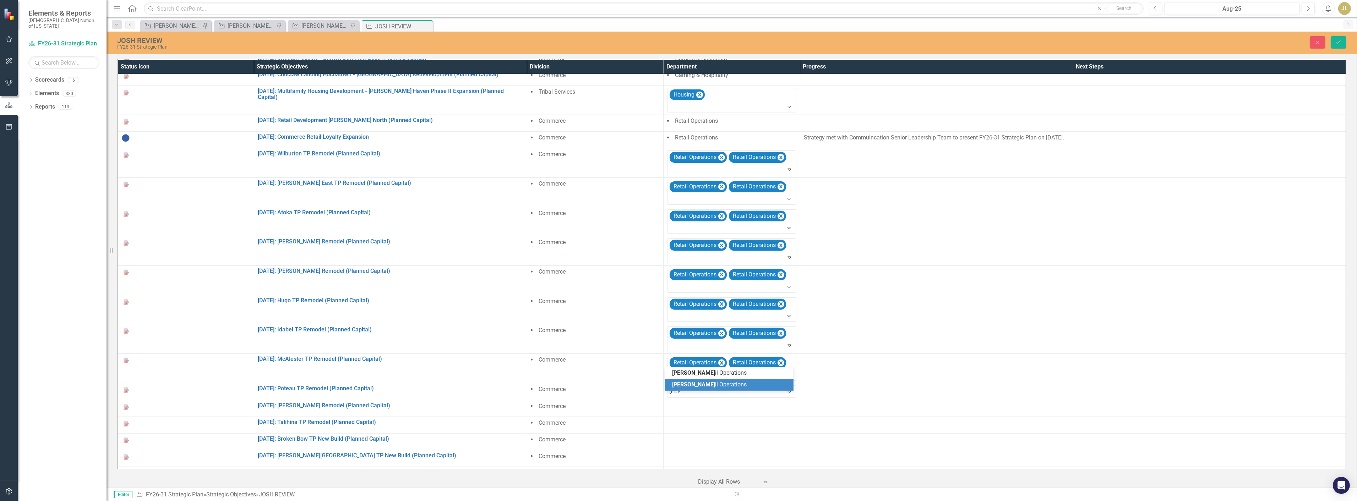
click at [606, 312] on div "[PERSON_NAME] il Operations" at bounding box center [730, 373] width 117 height 8
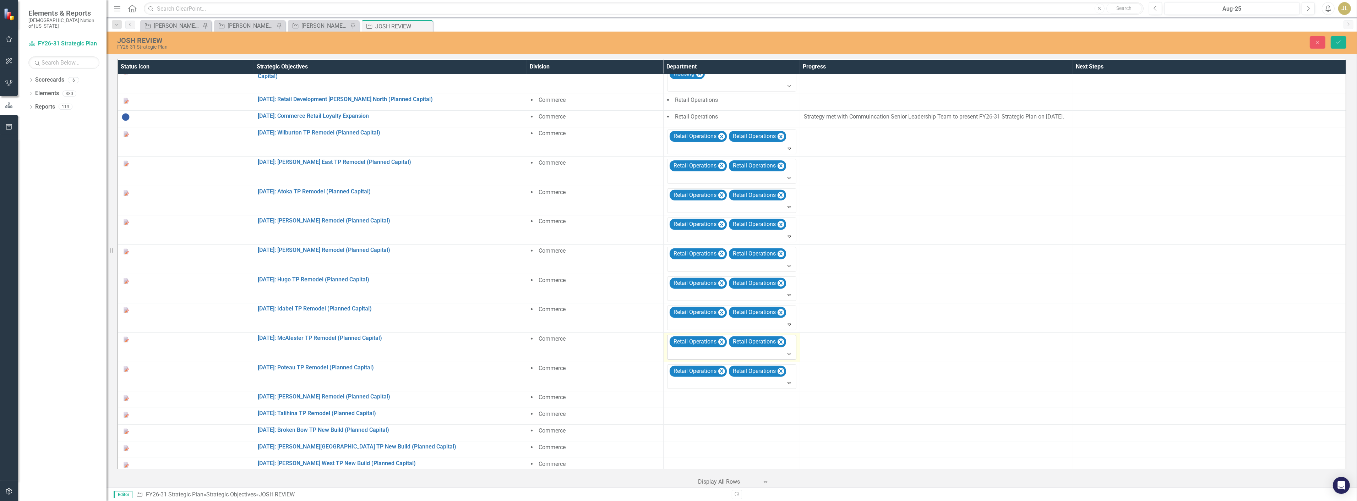
scroll to position [671, 0]
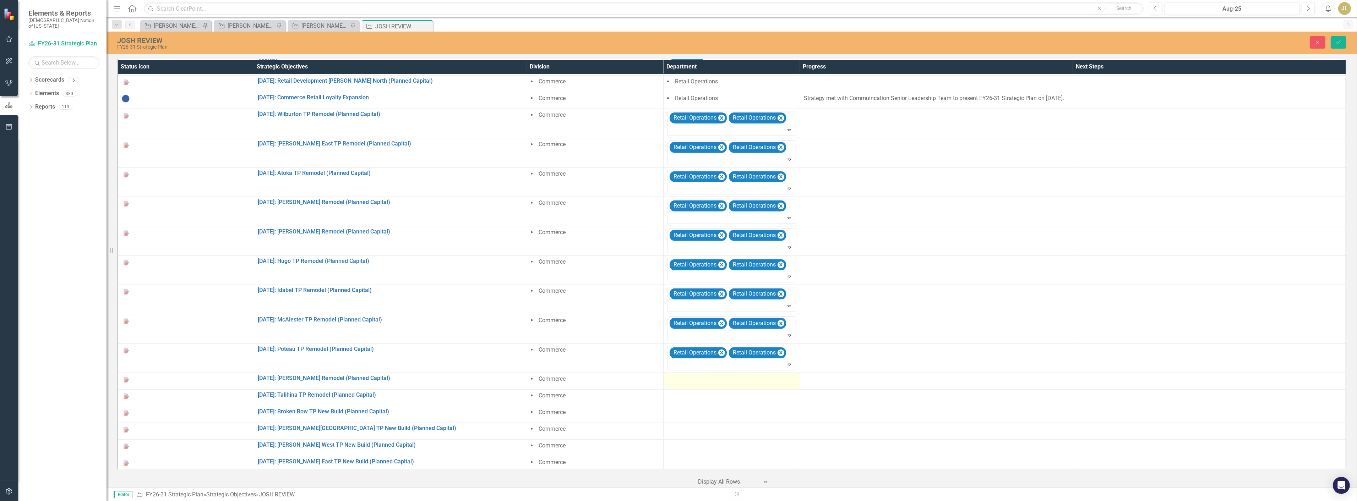
click at [606, 312] on div at bounding box center [731, 379] width 129 height 9
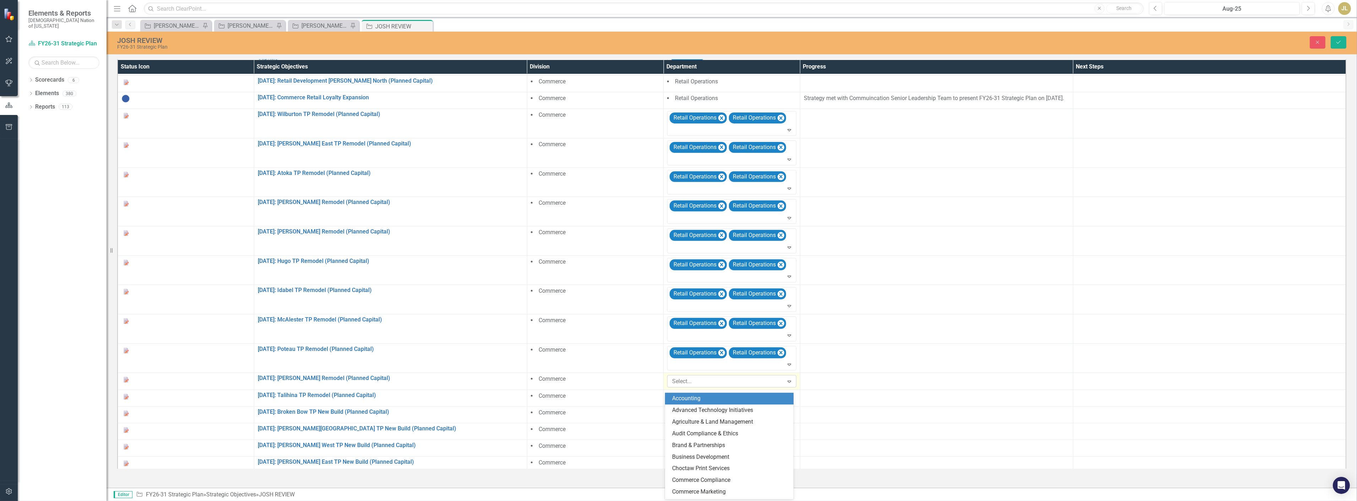
click at [606, 312] on div at bounding box center [726, 382] width 114 height 10
type input "[PERSON_NAME]"
click at [606, 312] on span "[PERSON_NAME] il Operations" at bounding box center [709, 398] width 75 height 7
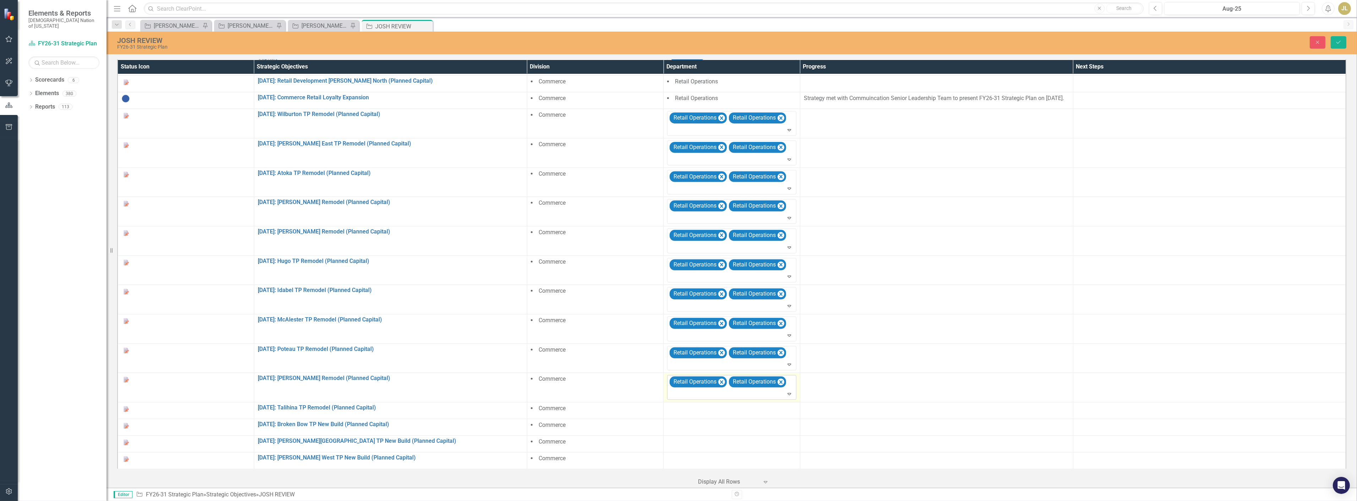
scroll to position [710, 0]
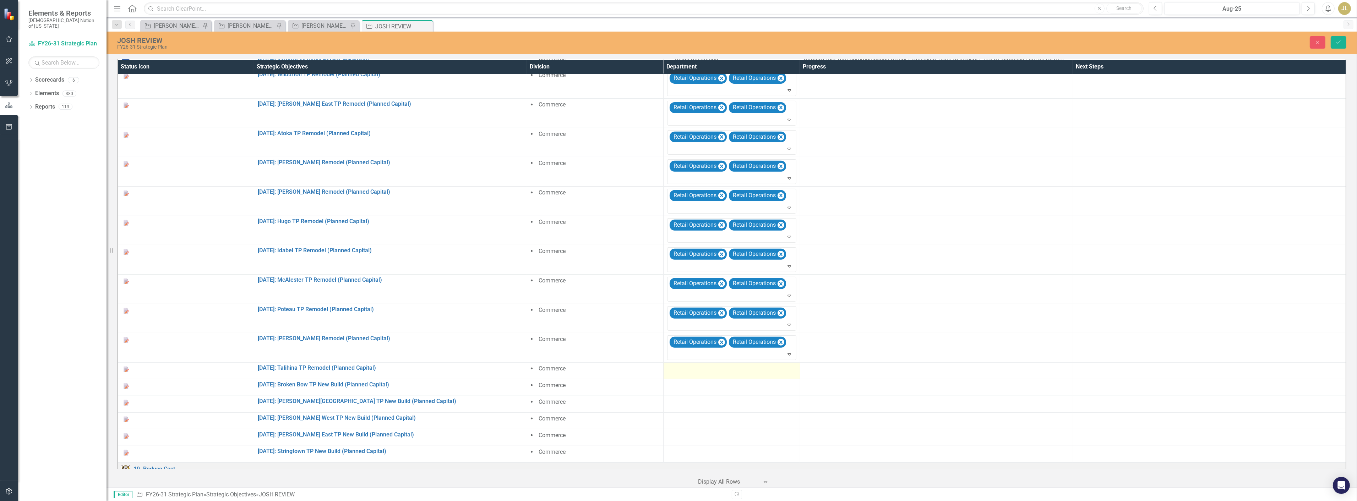
click at [606, 312] on div at bounding box center [731, 369] width 129 height 9
click at [606, 312] on div at bounding box center [726, 372] width 114 height 10
type input "[PERSON_NAME]"
click at [606, 312] on span "[PERSON_NAME]" at bounding box center [693, 388] width 43 height 7
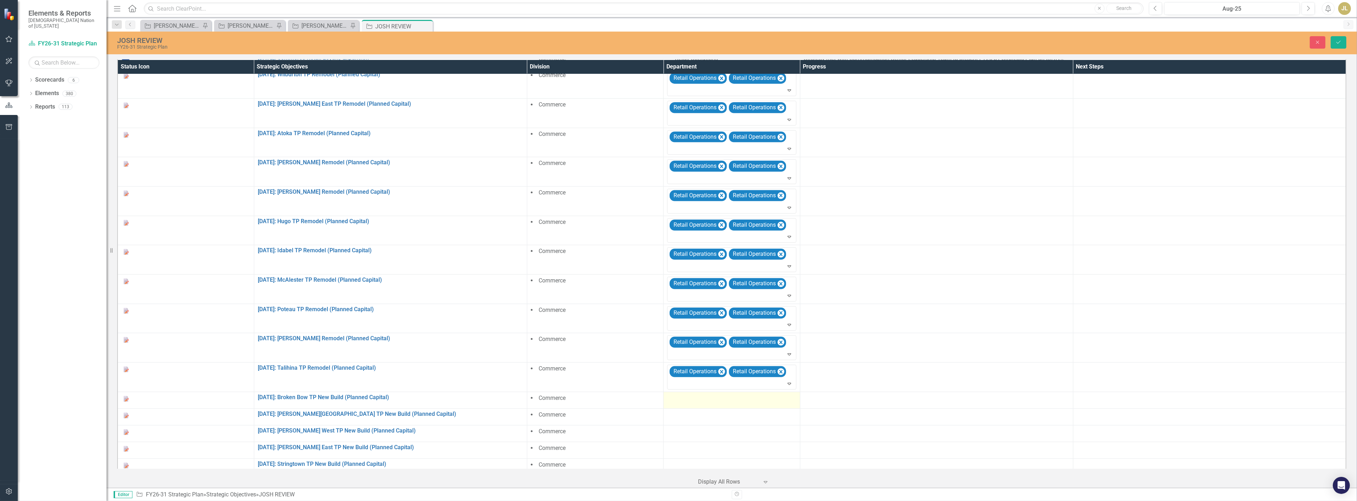
click at [606, 312] on td at bounding box center [732, 400] width 136 height 17
click at [606, 312] on td at bounding box center [732, 417] width 136 height 17
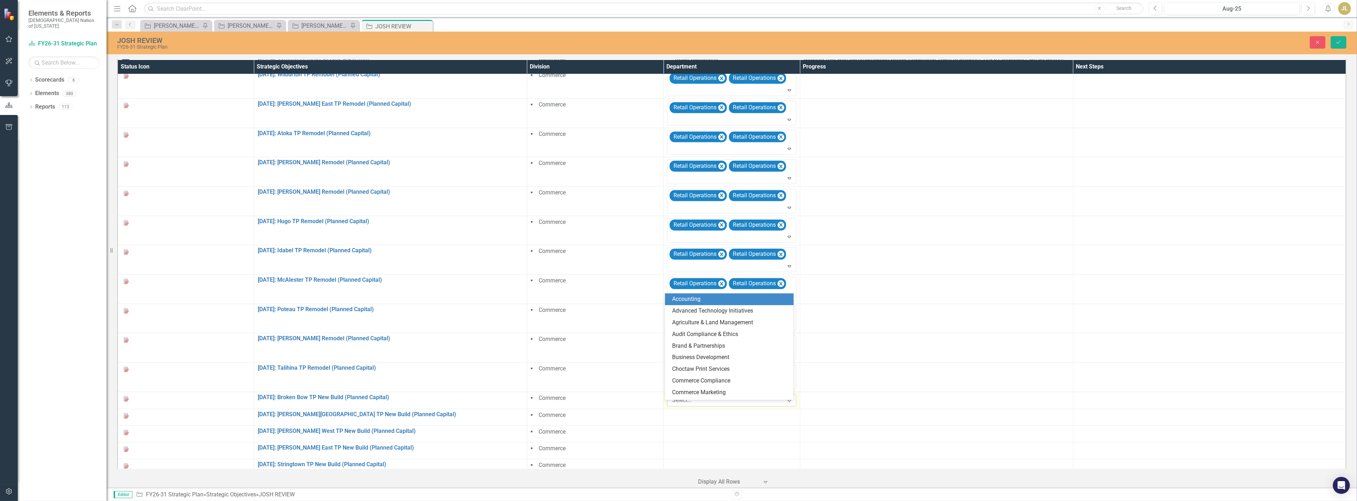
click at [606, 312] on div at bounding box center [726, 401] width 114 height 10
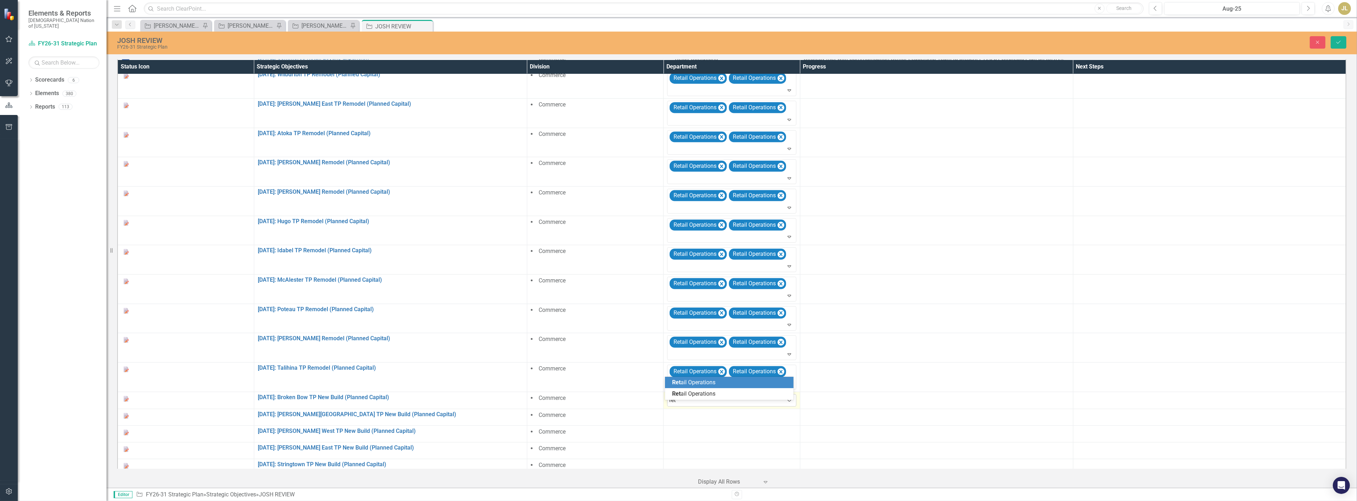
type input "[PERSON_NAME]"
click at [606, 312] on span "[PERSON_NAME] il Operations" at bounding box center [709, 382] width 75 height 7
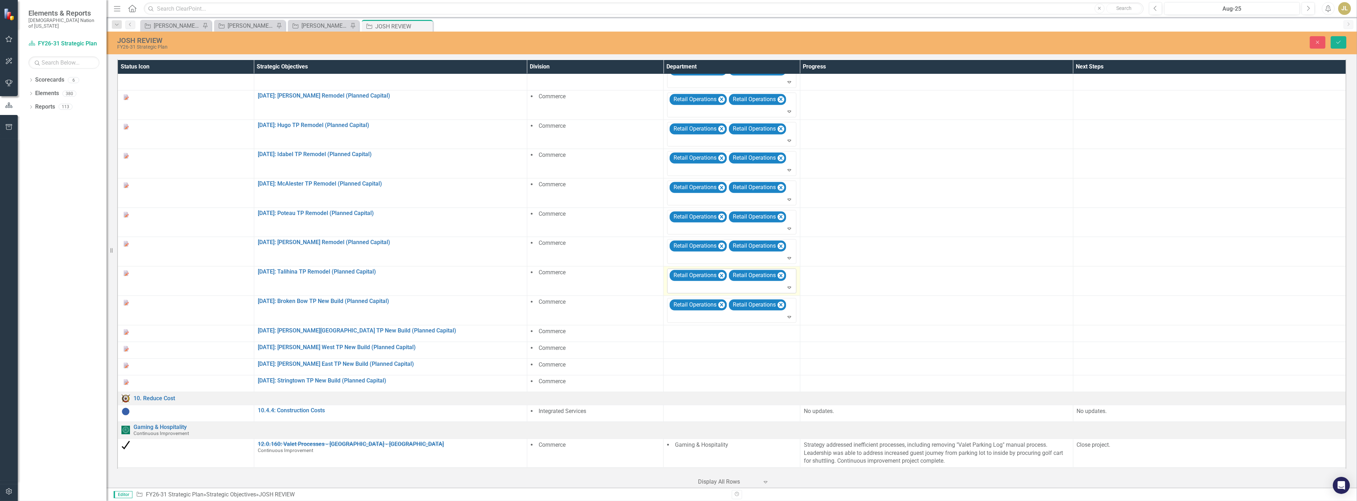
scroll to position [829, 0]
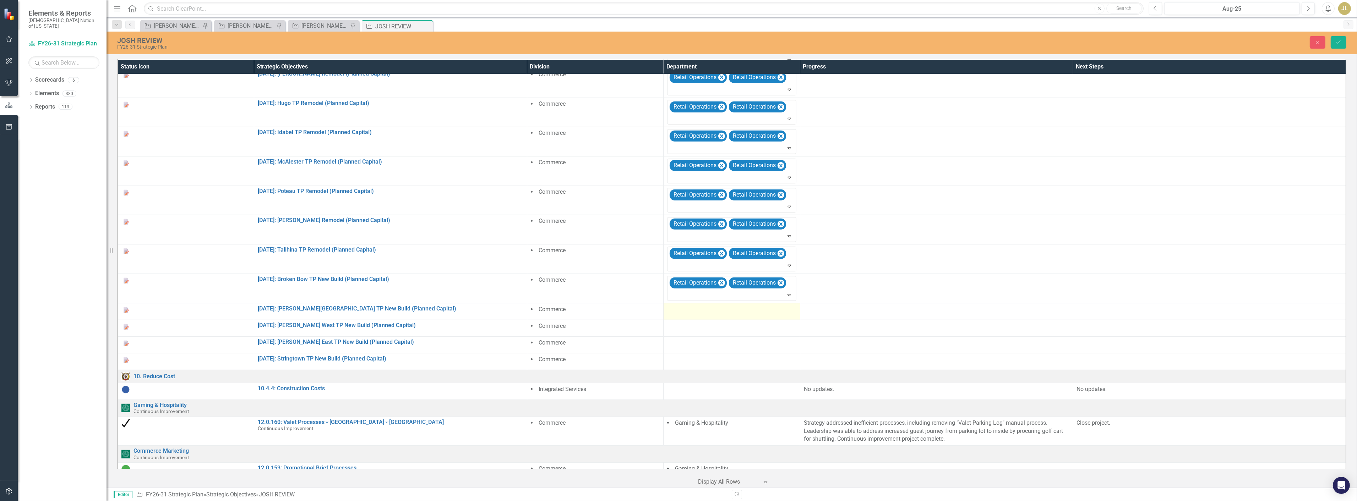
click at [606, 312] on div at bounding box center [731, 310] width 129 height 9
click at [606, 312] on td "Select... Expand" at bounding box center [732, 311] width 136 height 17
click at [606, 312] on div at bounding box center [726, 312] width 114 height 10
type input "[PERSON_NAME]"
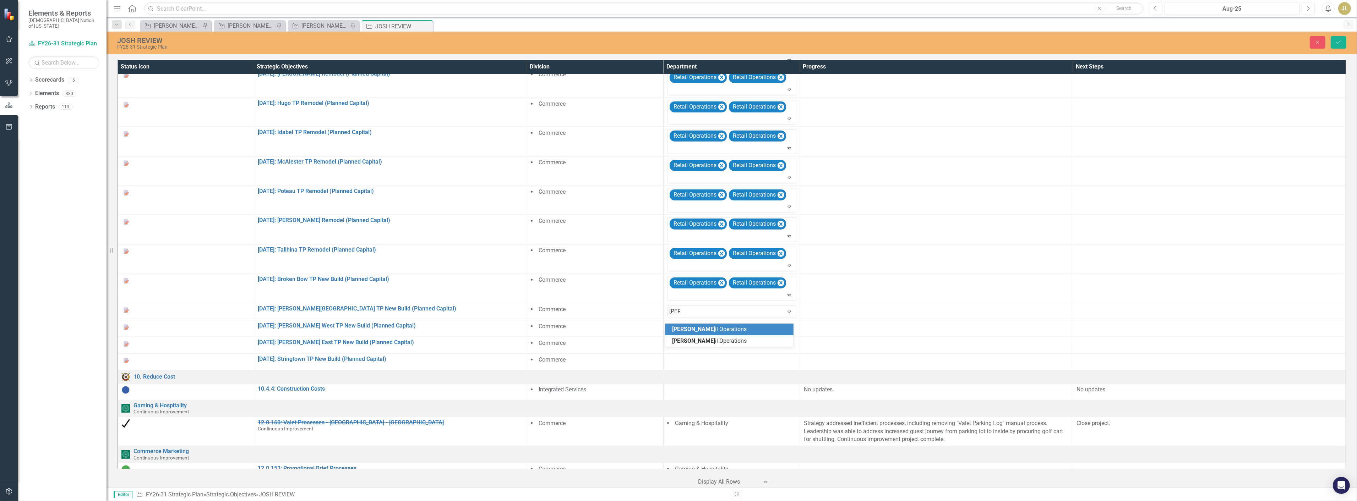
click at [606, 312] on span "[PERSON_NAME] il Operations" at bounding box center [709, 329] width 75 height 7
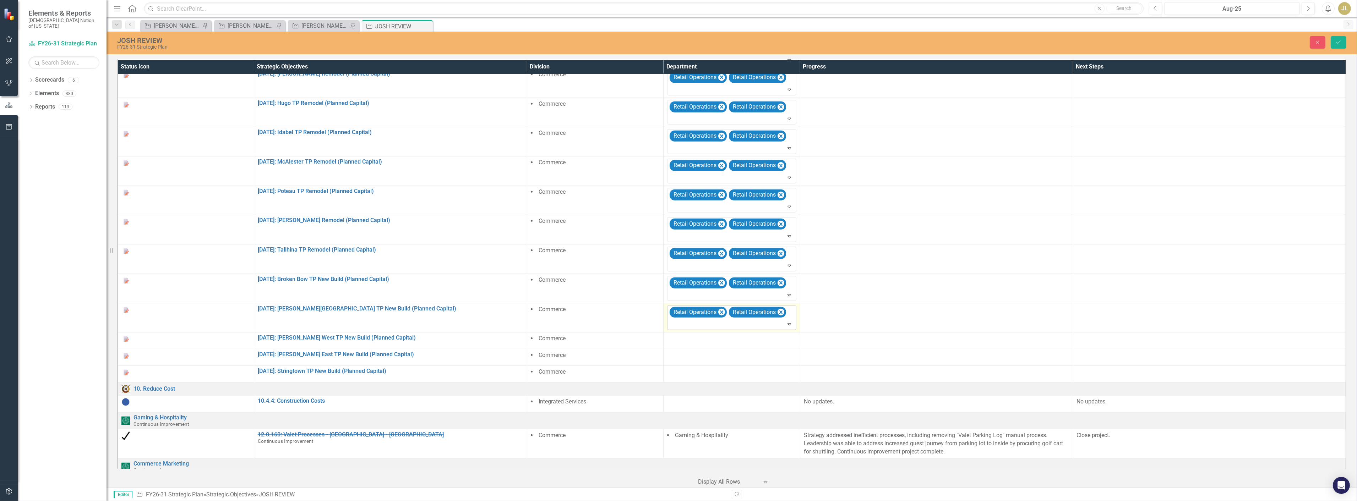
click at [606, 312] on div at bounding box center [732, 325] width 126 height 10
click at [606, 312] on td "Commerce" at bounding box center [595, 341] width 136 height 17
click at [606, 312] on div at bounding box center [731, 339] width 129 height 9
click at [606, 312] on div at bounding box center [726, 341] width 114 height 10
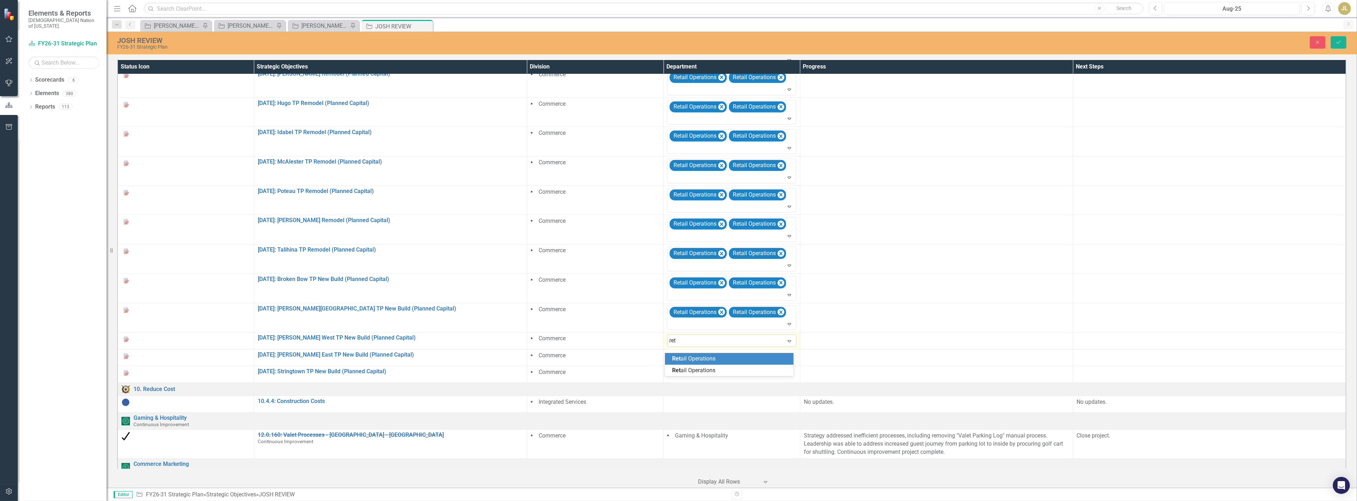
type input "[PERSON_NAME]"
click at [606, 312] on span "[PERSON_NAME] il Operations" at bounding box center [709, 359] width 75 height 7
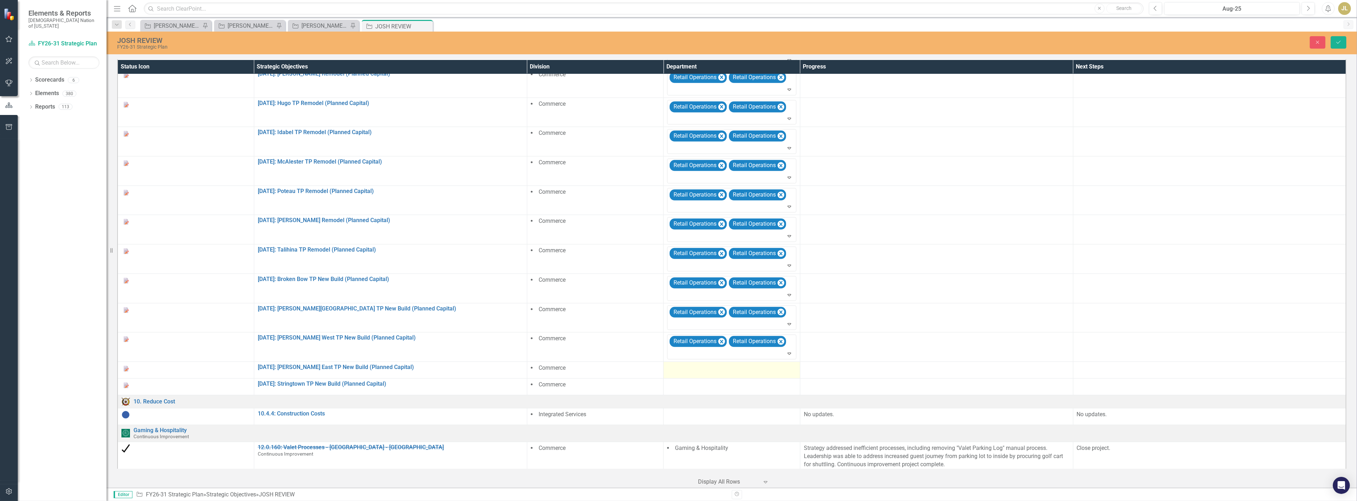
click at [606, 312] on div at bounding box center [731, 368] width 129 height 9
click at [606, 312] on div at bounding box center [726, 371] width 114 height 10
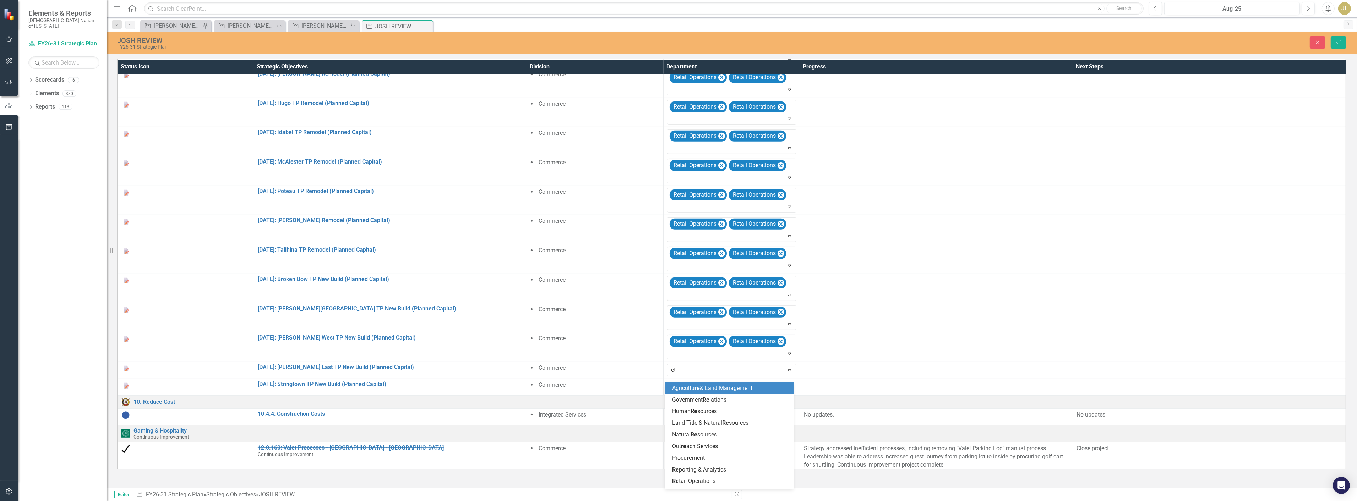
type input "[PERSON_NAME]"
click at [606, 312] on span "[PERSON_NAME] il Operations" at bounding box center [709, 388] width 75 height 7
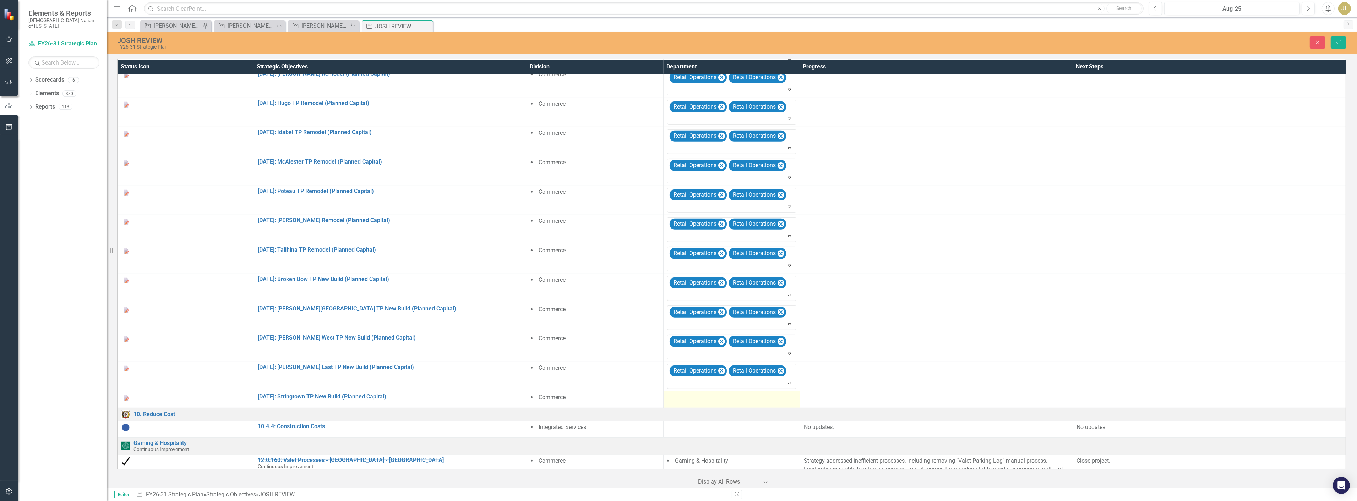
click at [606, 312] on td at bounding box center [732, 399] width 136 height 17
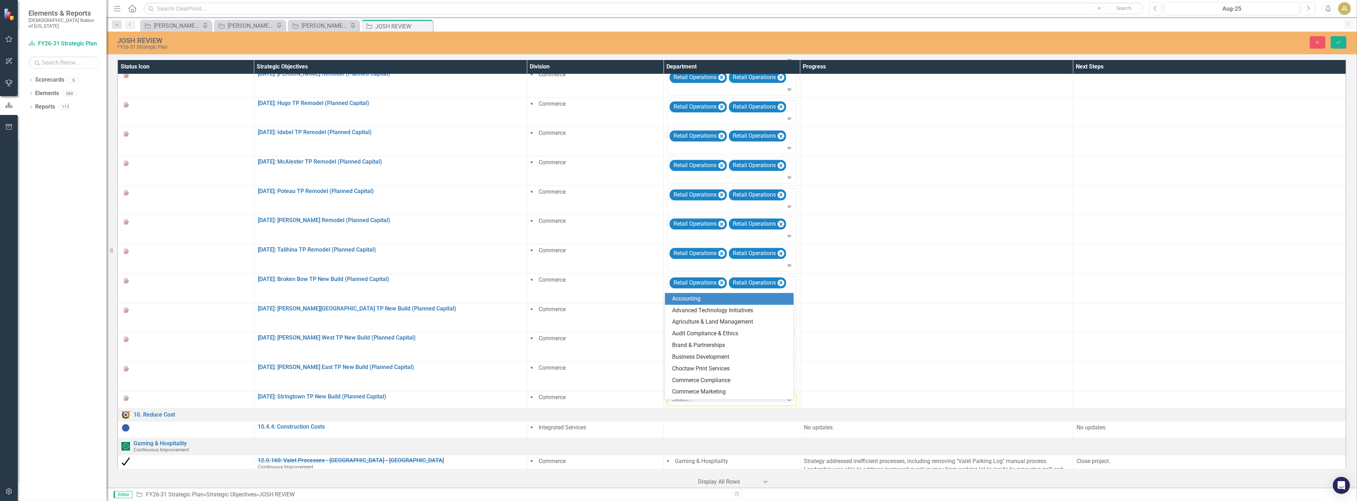
click at [606, 312] on div at bounding box center [726, 400] width 114 height 10
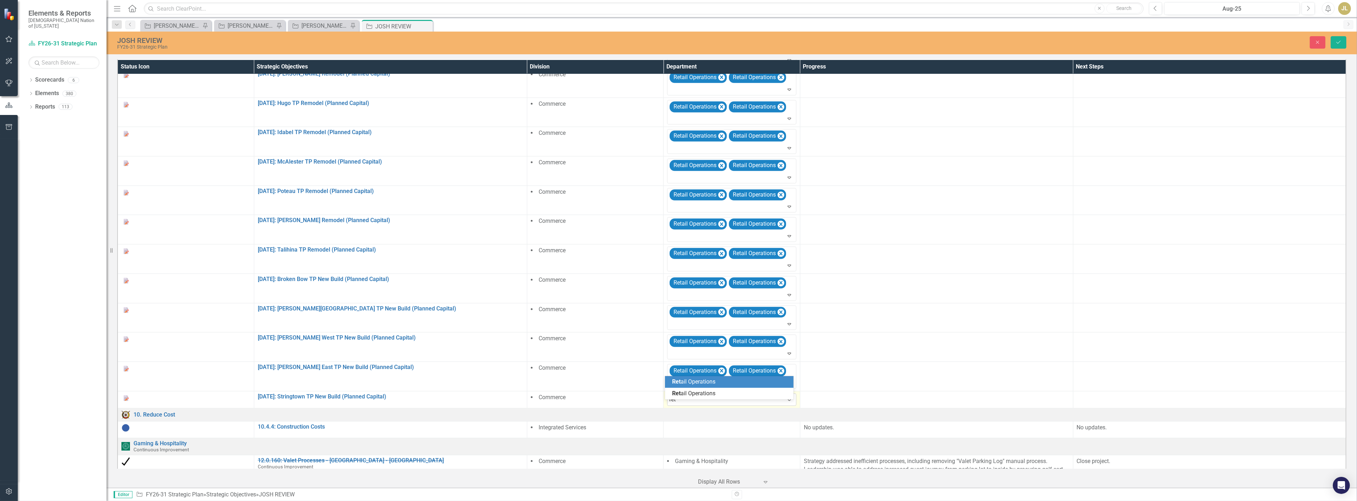
type input "[PERSON_NAME]"
click at [606, 312] on span "[PERSON_NAME] il Operations" at bounding box center [709, 393] width 75 height 7
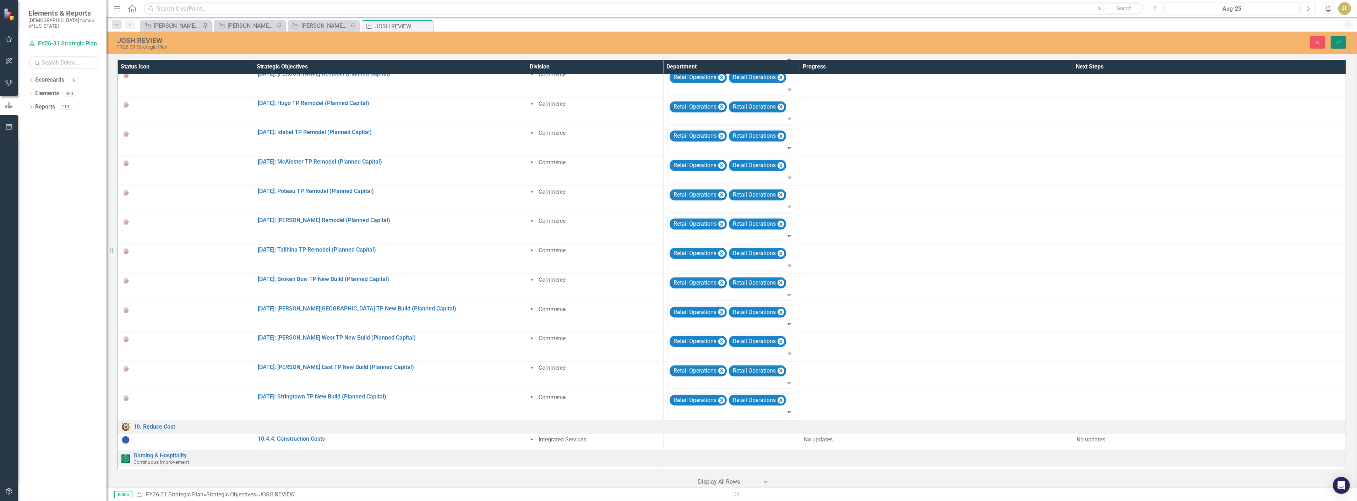
click at [606, 41] on button "Save" at bounding box center [1339, 42] width 16 height 12
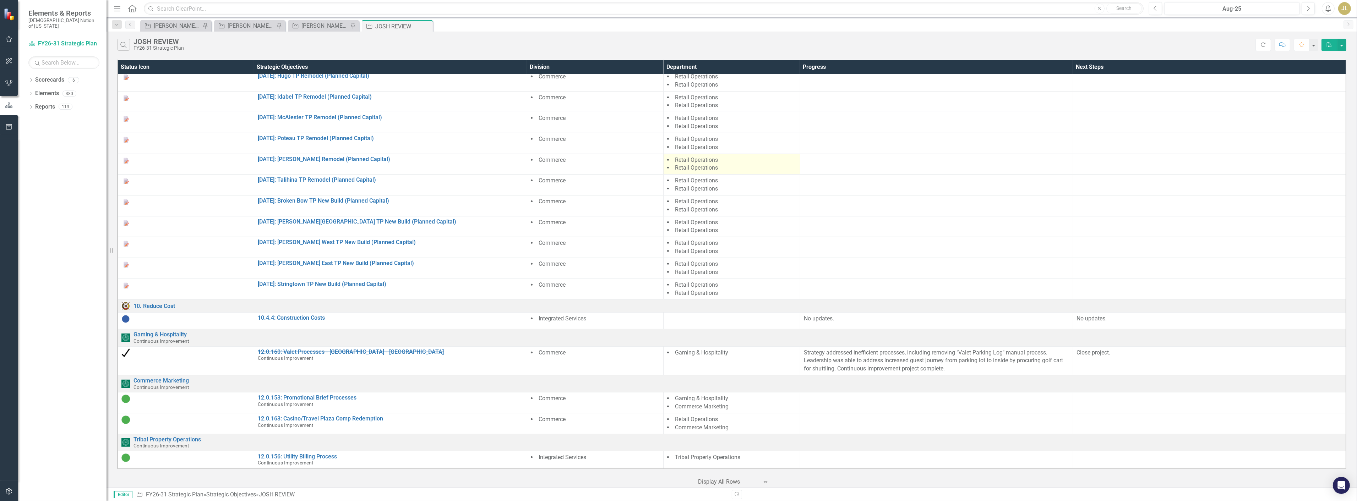
scroll to position [806, 0]
click at [606, 312] on td at bounding box center [732, 321] width 136 height 17
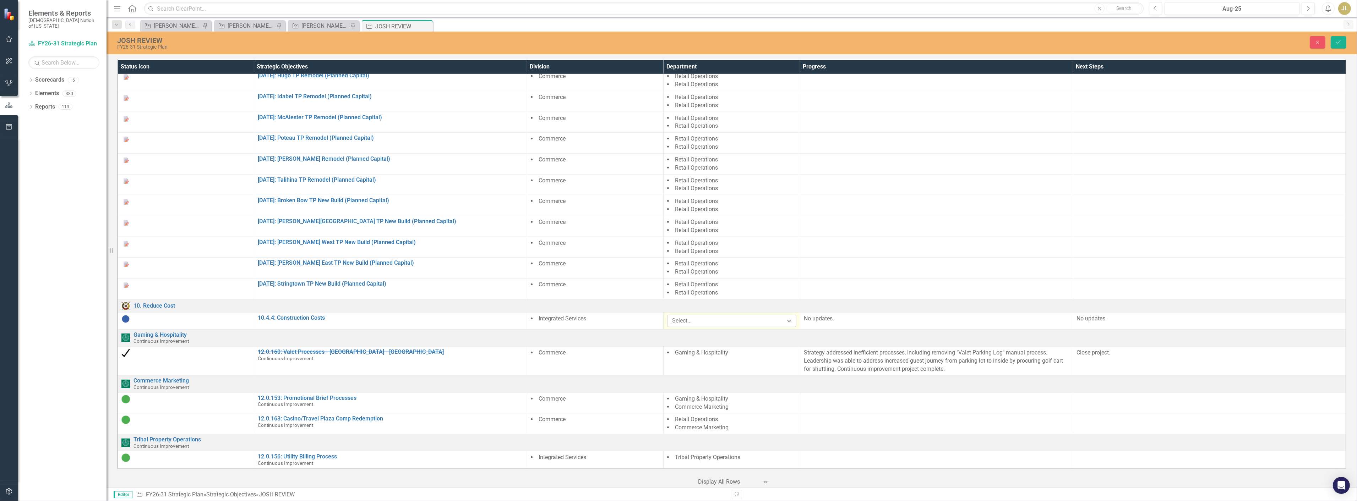
click at [606, 312] on div at bounding box center [726, 321] width 114 height 10
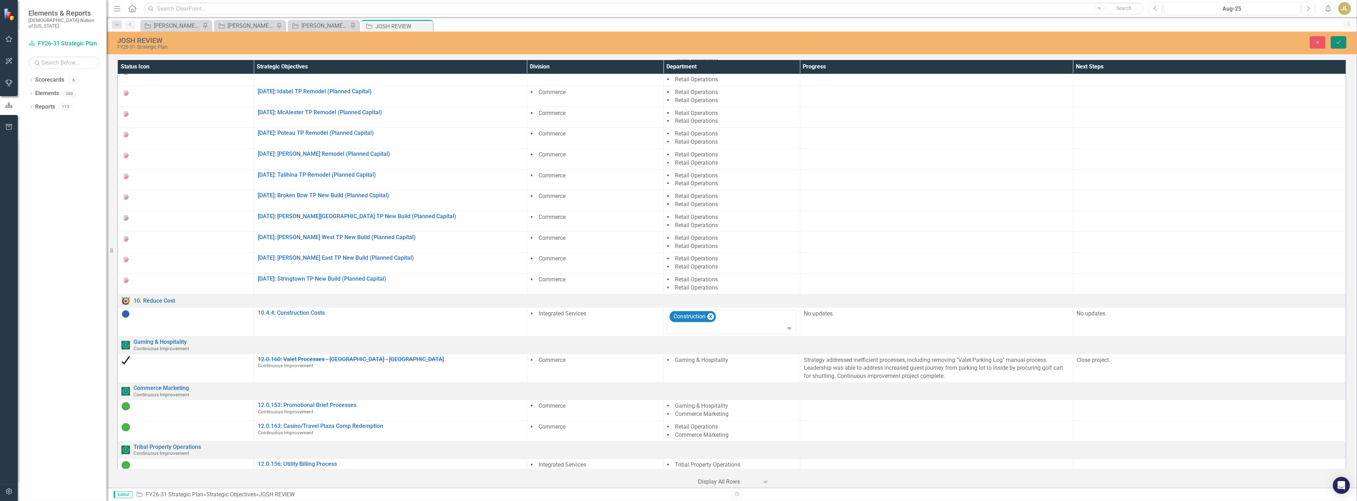
click at [606, 40] on icon "Save" at bounding box center [1339, 42] width 6 height 5
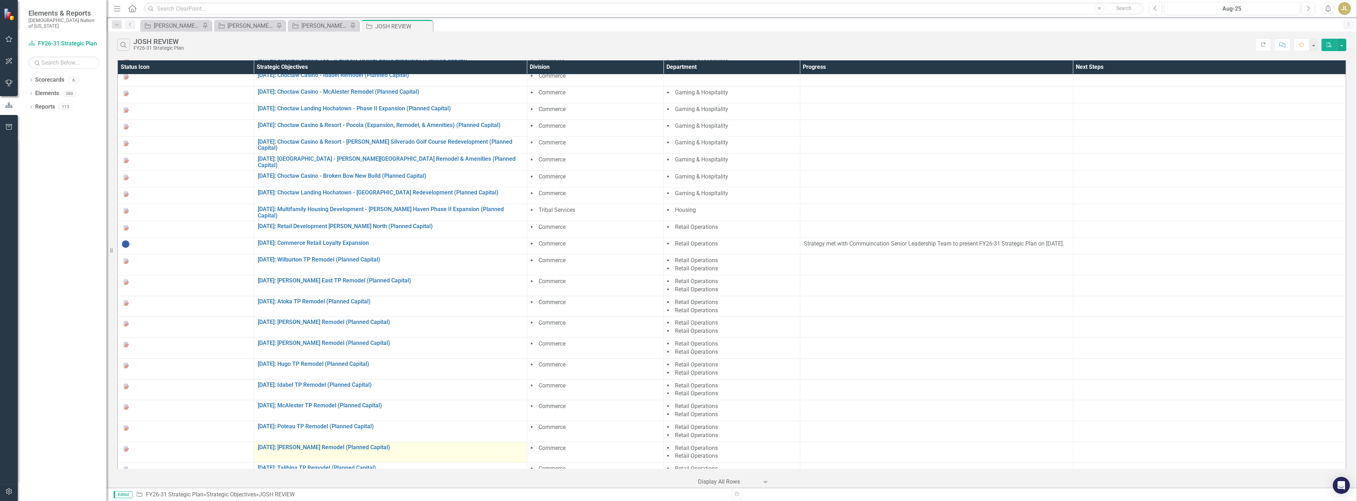
scroll to position [315, 0]
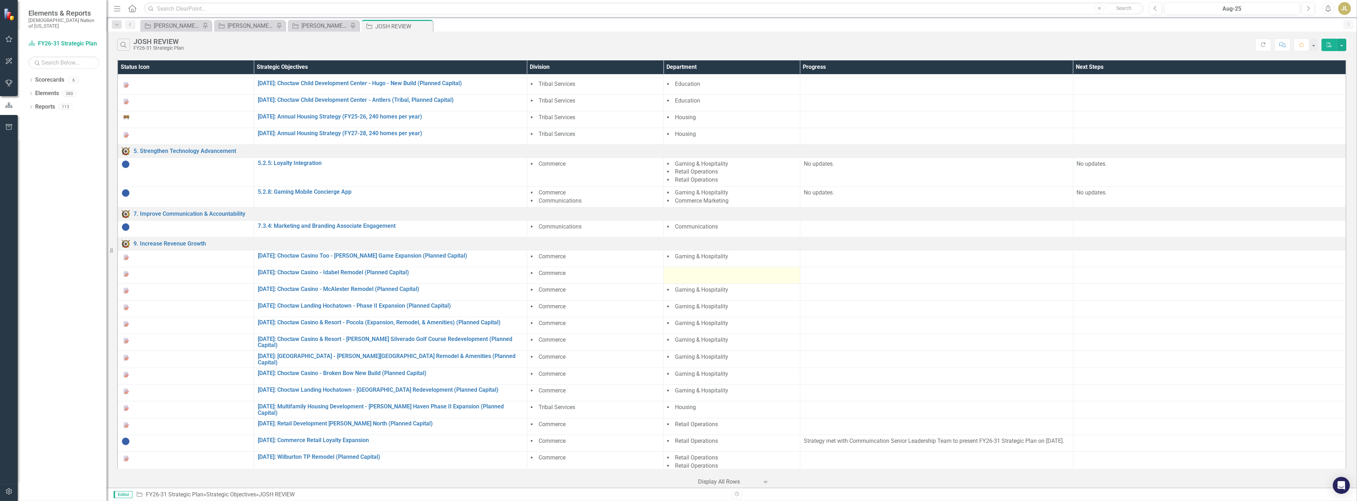
click at [606, 278] on div at bounding box center [731, 274] width 129 height 9
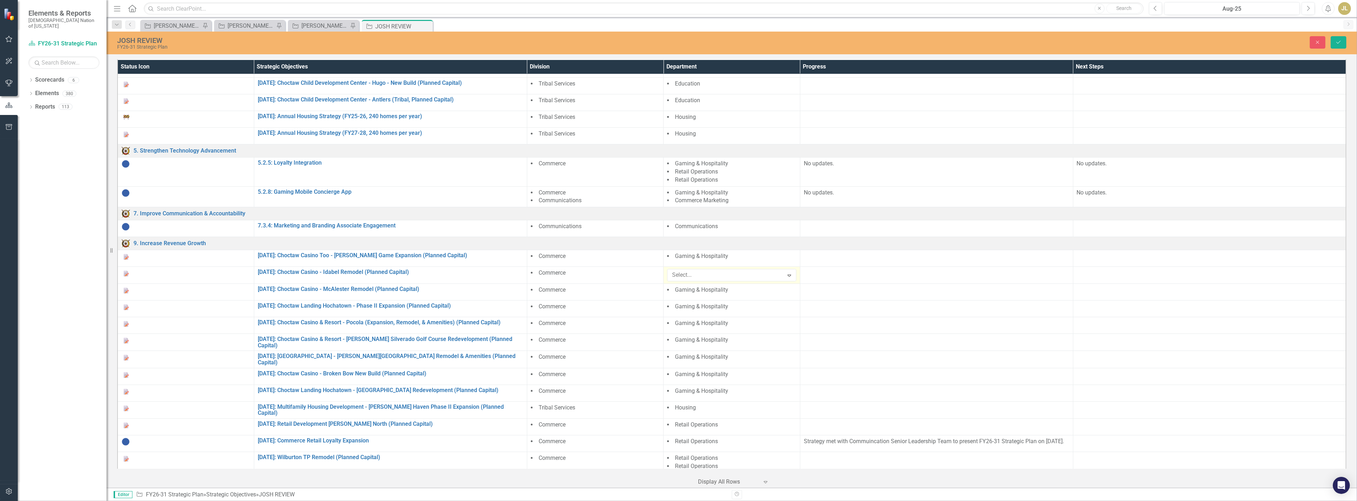
click at [606, 278] on div at bounding box center [726, 276] width 114 height 10
type input "ret"
click at [50, 312] on span "Ret ail Operations" at bounding box center [28, 507] width 43 height 7
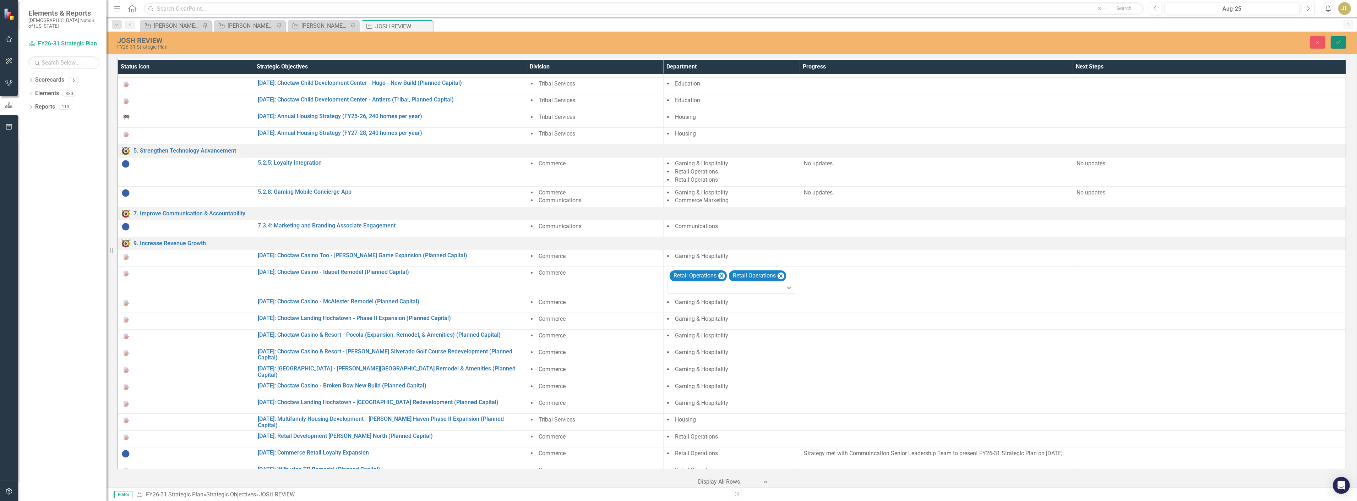
click at [606, 43] on button "Save" at bounding box center [1339, 42] width 16 height 12
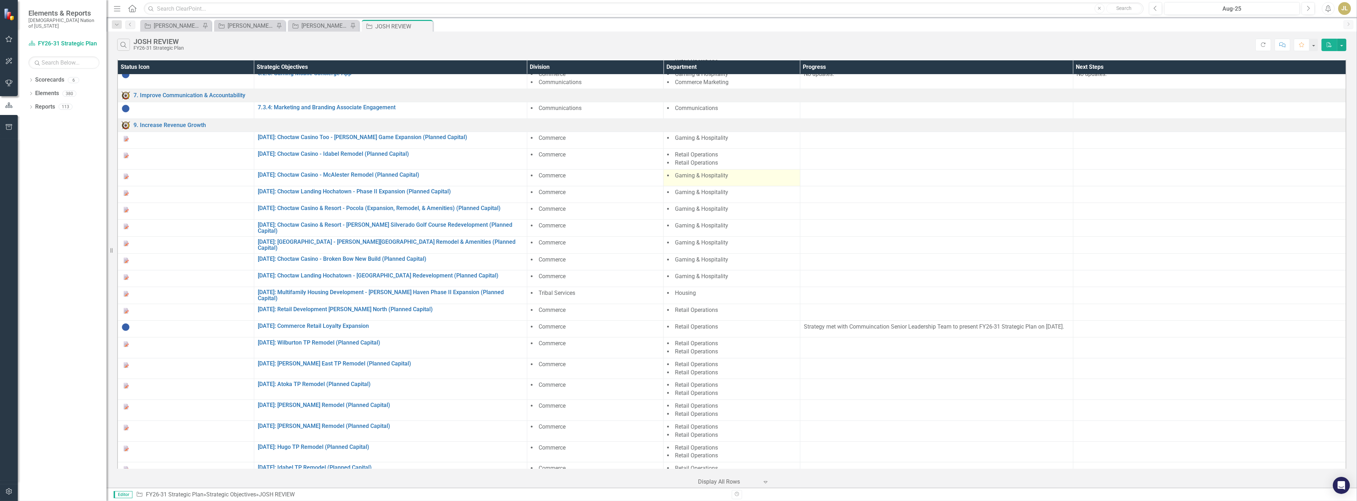
scroll to position [197, 0]
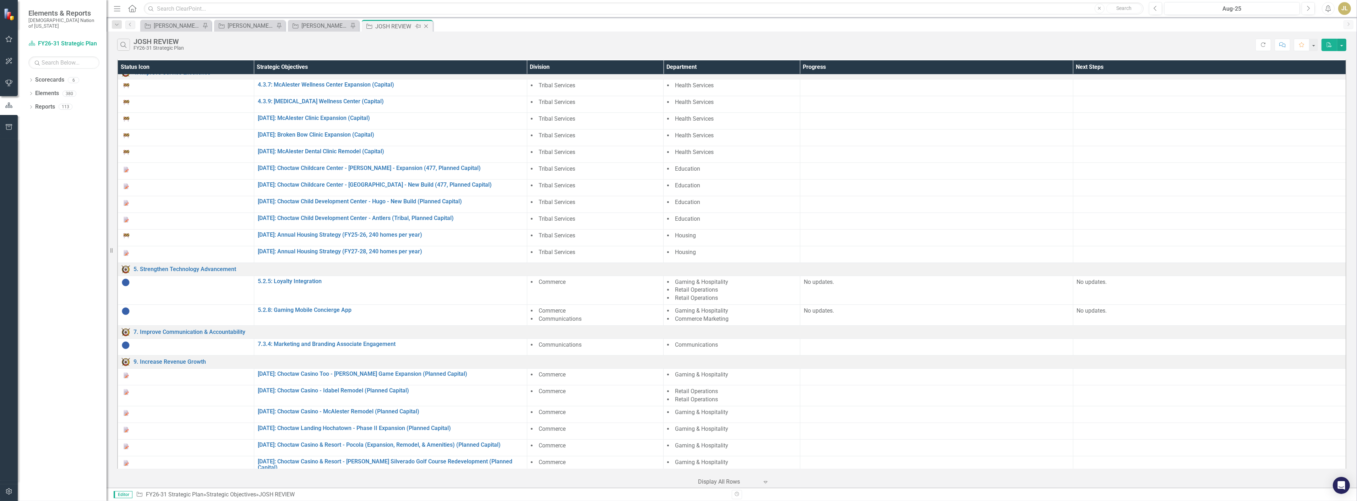
click at [427, 25] on icon at bounding box center [426, 27] width 4 height 4
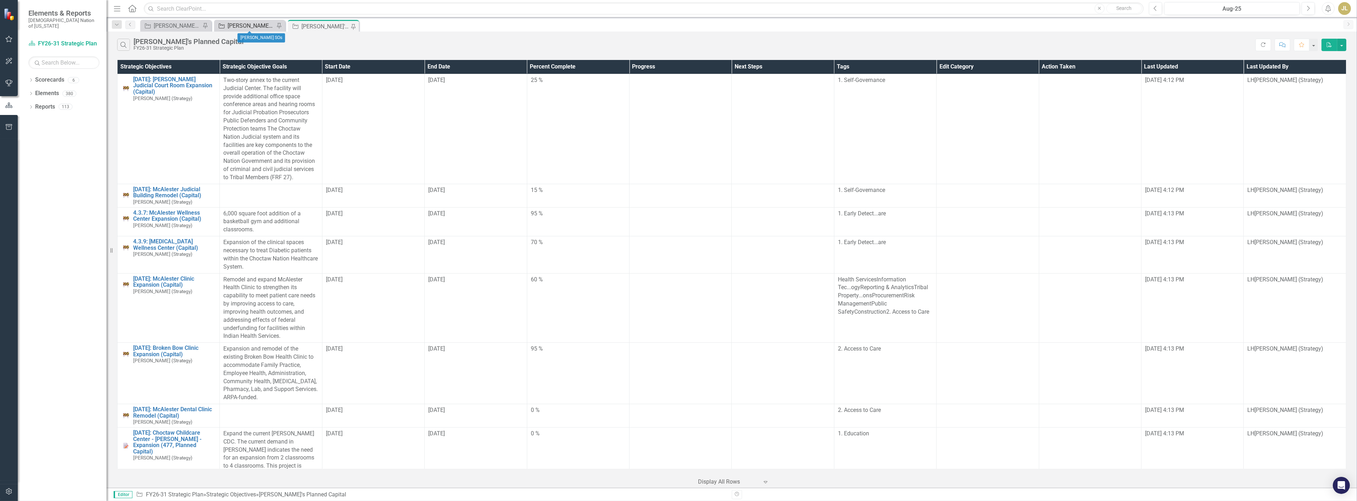
click at [261, 27] on div "[PERSON_NAME] SOs" at bounding box center [251, 25] width 47 height 9
